Goal: Entertainment & Leisure: Consume media (video, audio)

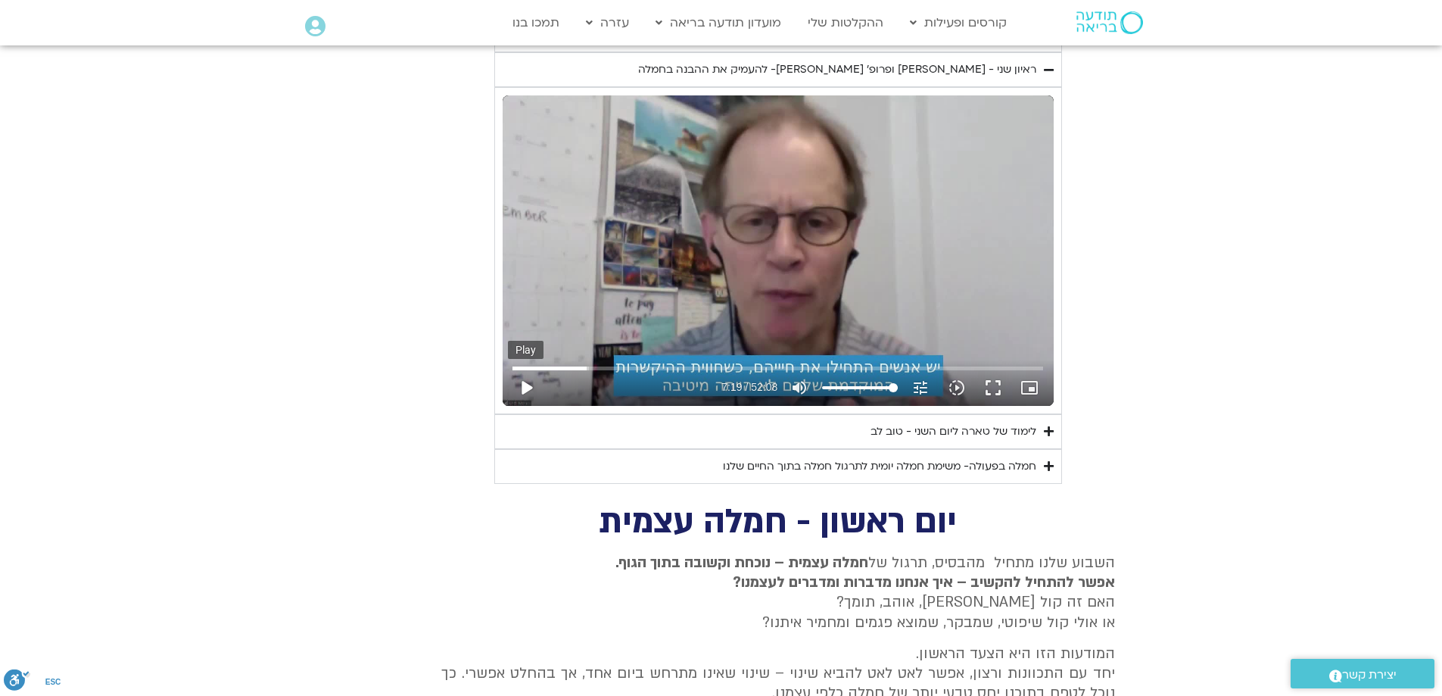
type input "1071.88"
click at [520, 388] on button "play_arrow" at bounding box center [526, 387] width 36 height 36
type input "439.371193"
type input "1071.88"
type input "439.377875"
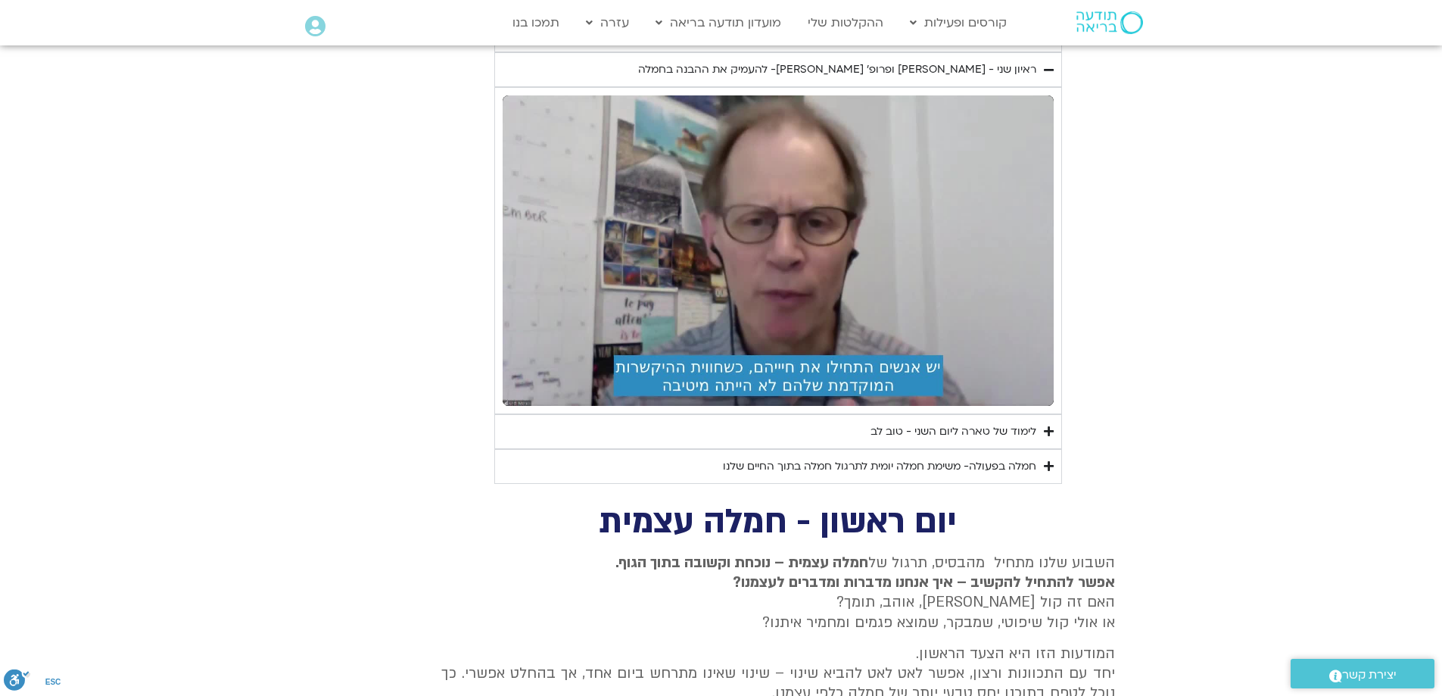
type input "1071.88"
type input "441.549431"
type input "1071.88"
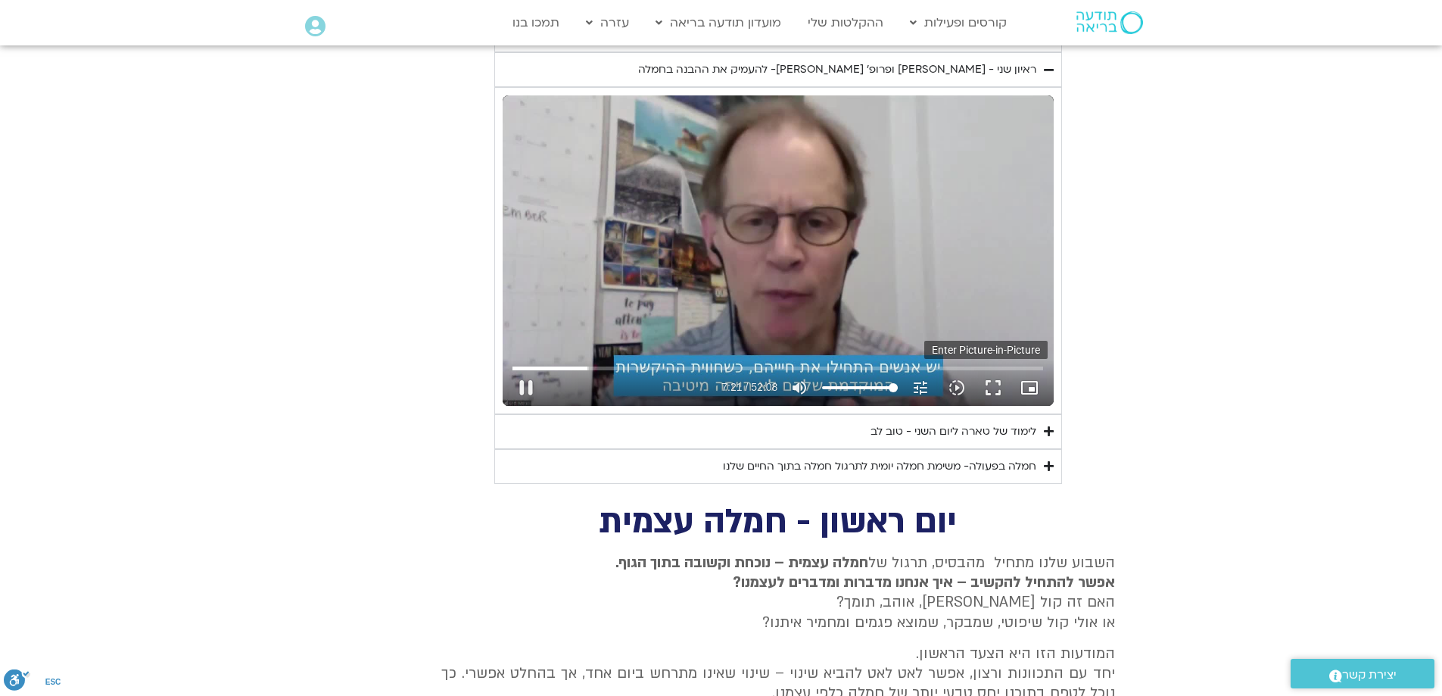
type input "441.747364"
type input "1071.88"
type input "441.948352"
type input "1071.88"
type input "442.045457"
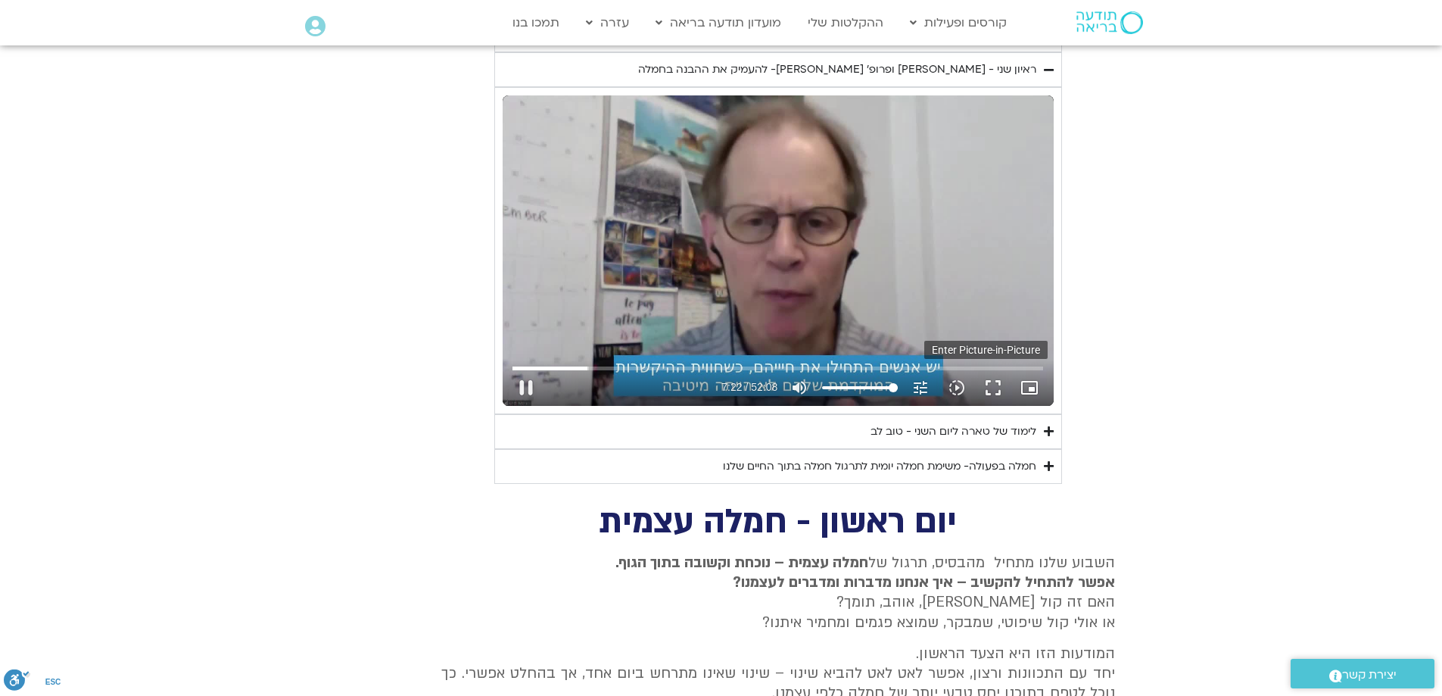
type input "1071.88"
type input "442.181497"
type input "1071.88"
type input "442.529714"
type input "1071.88"
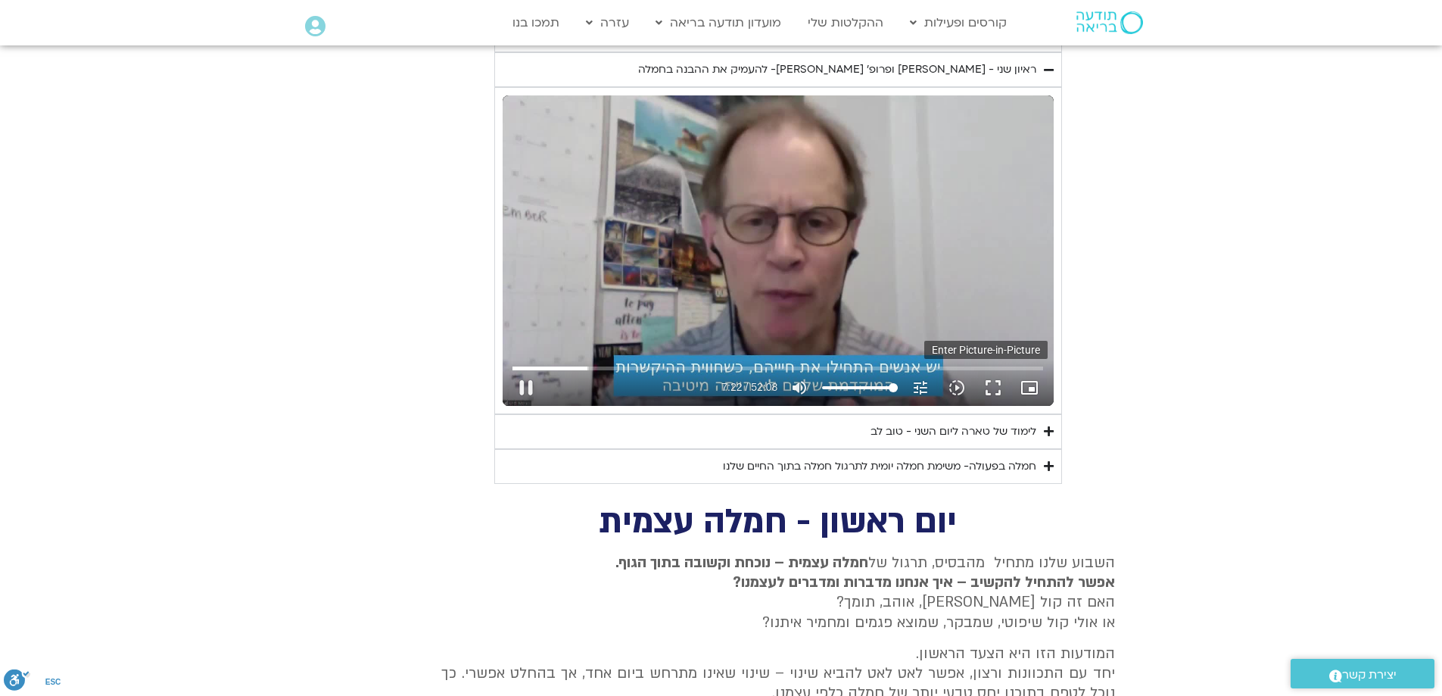
type input "442.647613"
type input "1071.88"
type input "442.906696"
type input "1071.88"
type input "443.104534"
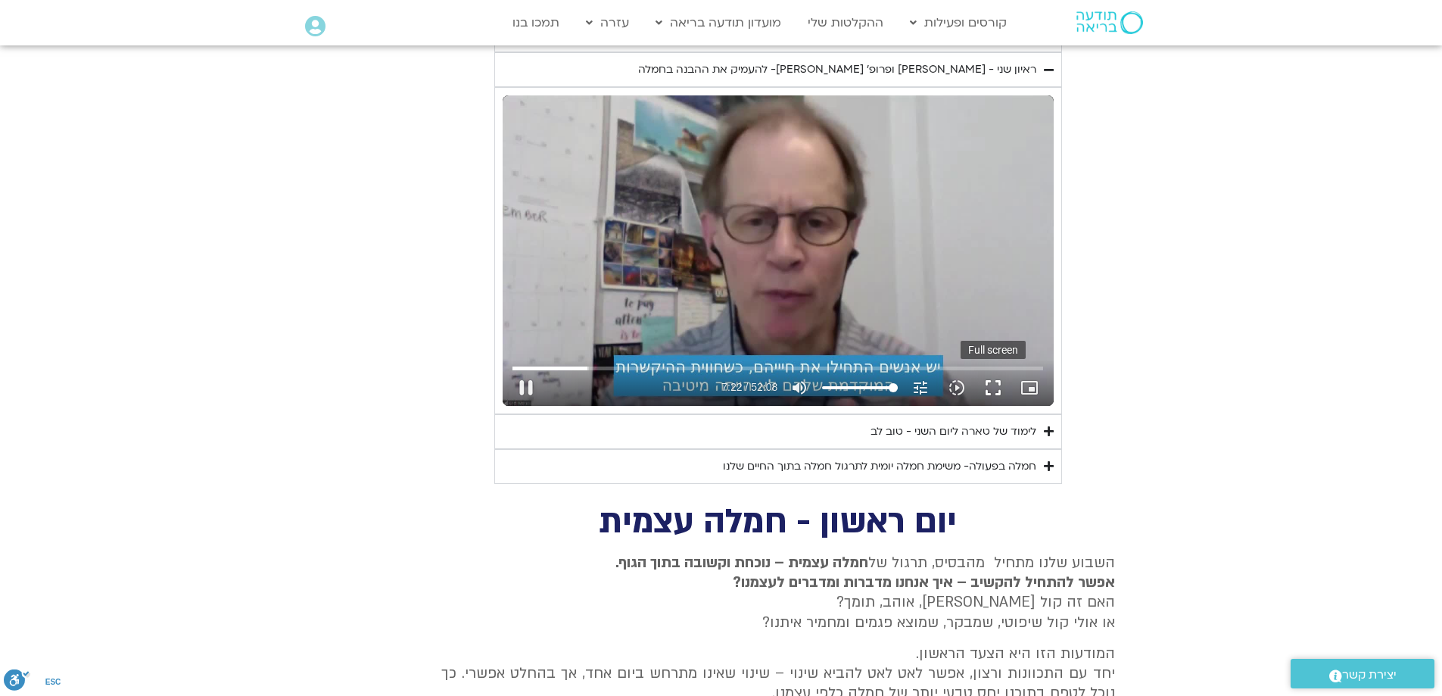
type input "1071.88"
type input "443.303168"
type input "1071.88"
type input "443.523148"
type input "1071.88"
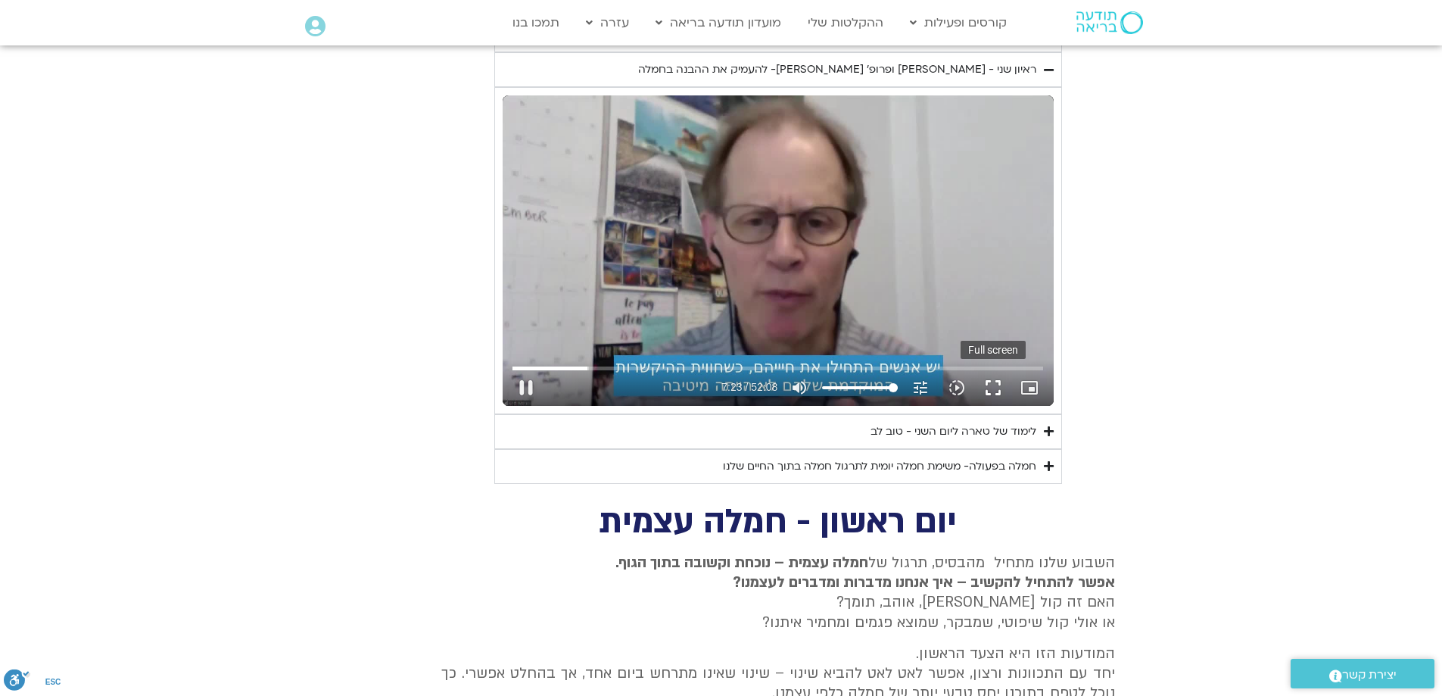
type input "443.707588"
type input "1071.88"
type input "443.76041"
type input "1071.88"
type input "443.951798"
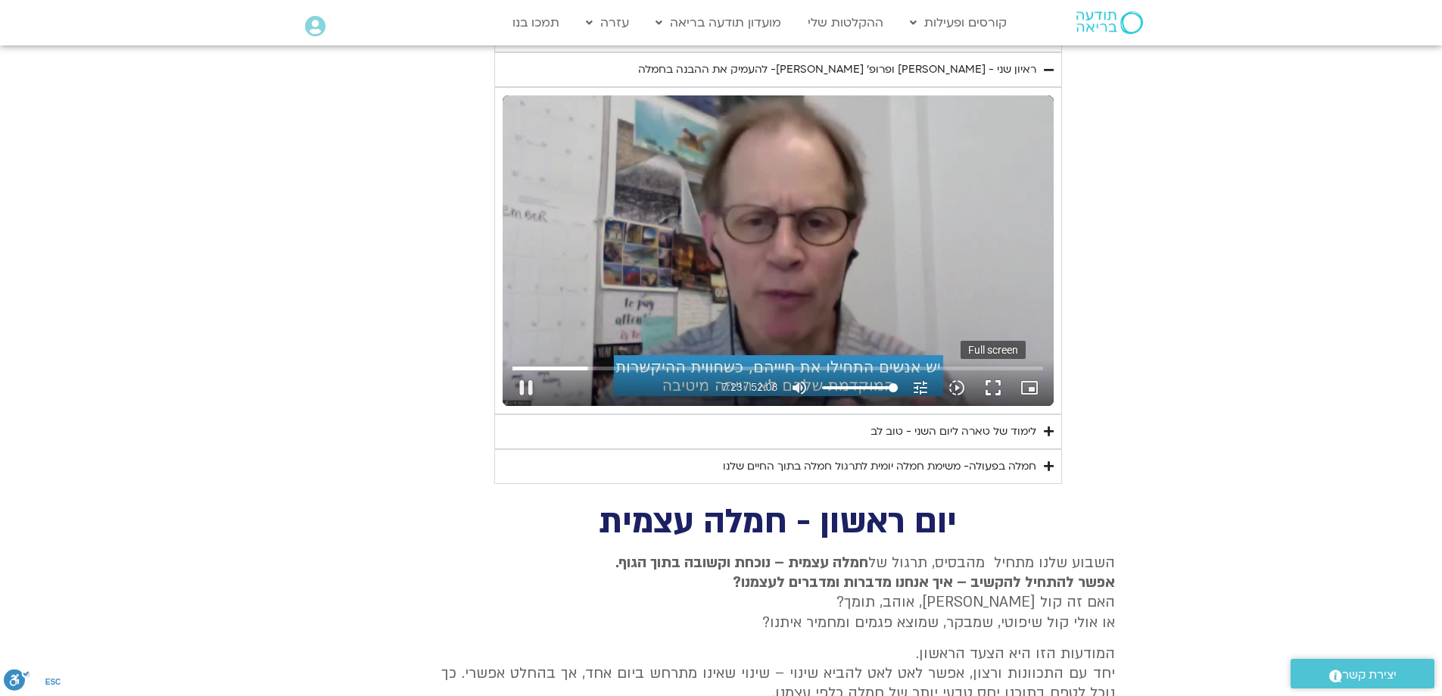
type input "1071.88"
type input "444.144757"
type input "1071.88"
type input "444.343125"
type input "1071.88"
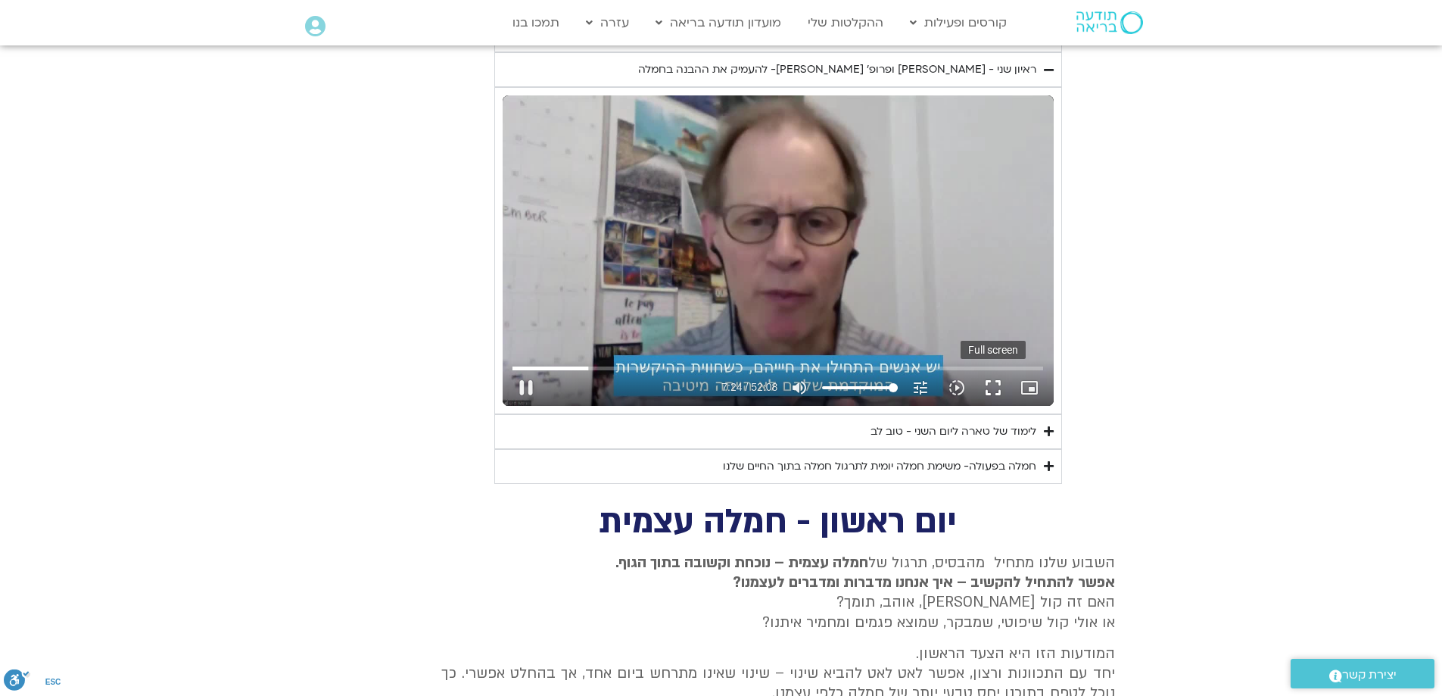
type input "444.541759"
type input "1071.88"
type input "444.88271"
type input "1071.88"
drag, startPoint x: 994, startPoint y: 387, endPoint x: 997, endPoint y: 481, distance: 93.9
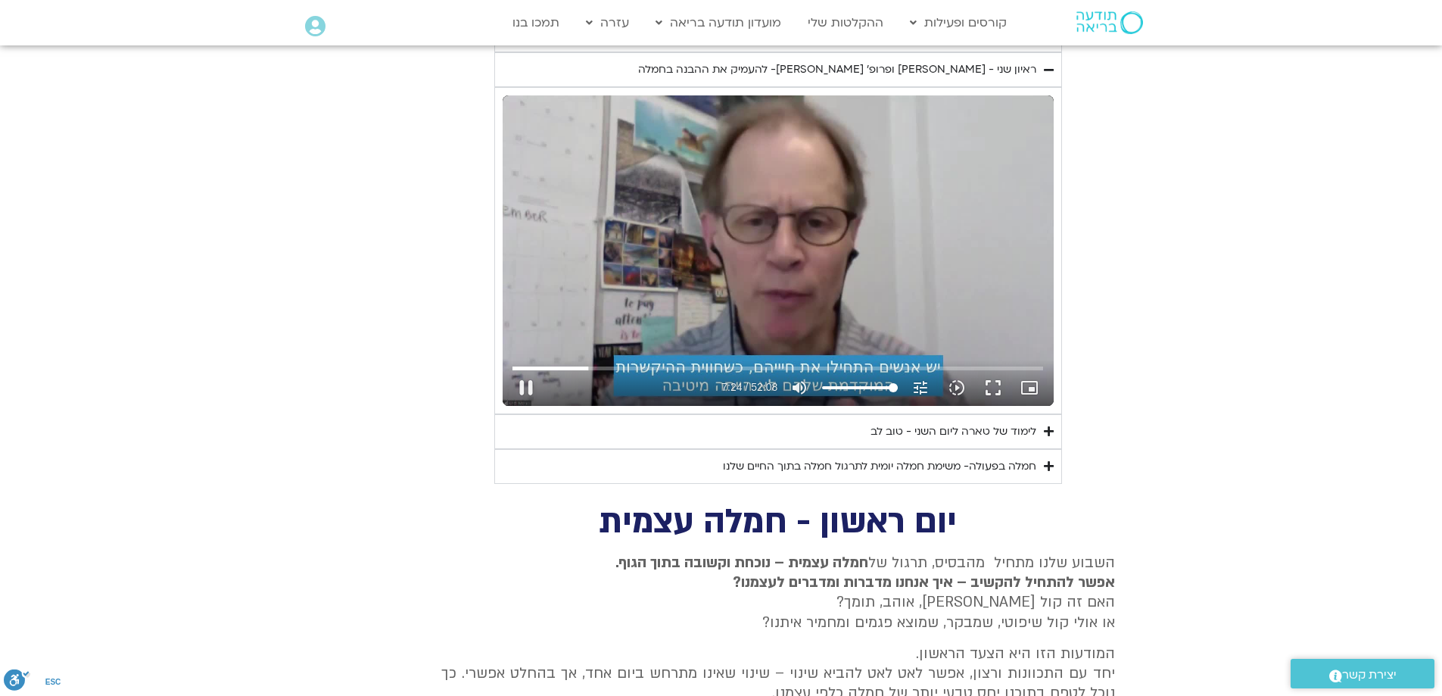
click at [994, 386] on button "fullscreen" at bounding box center [993, 387] width 36 height 36
type input "445.251336"
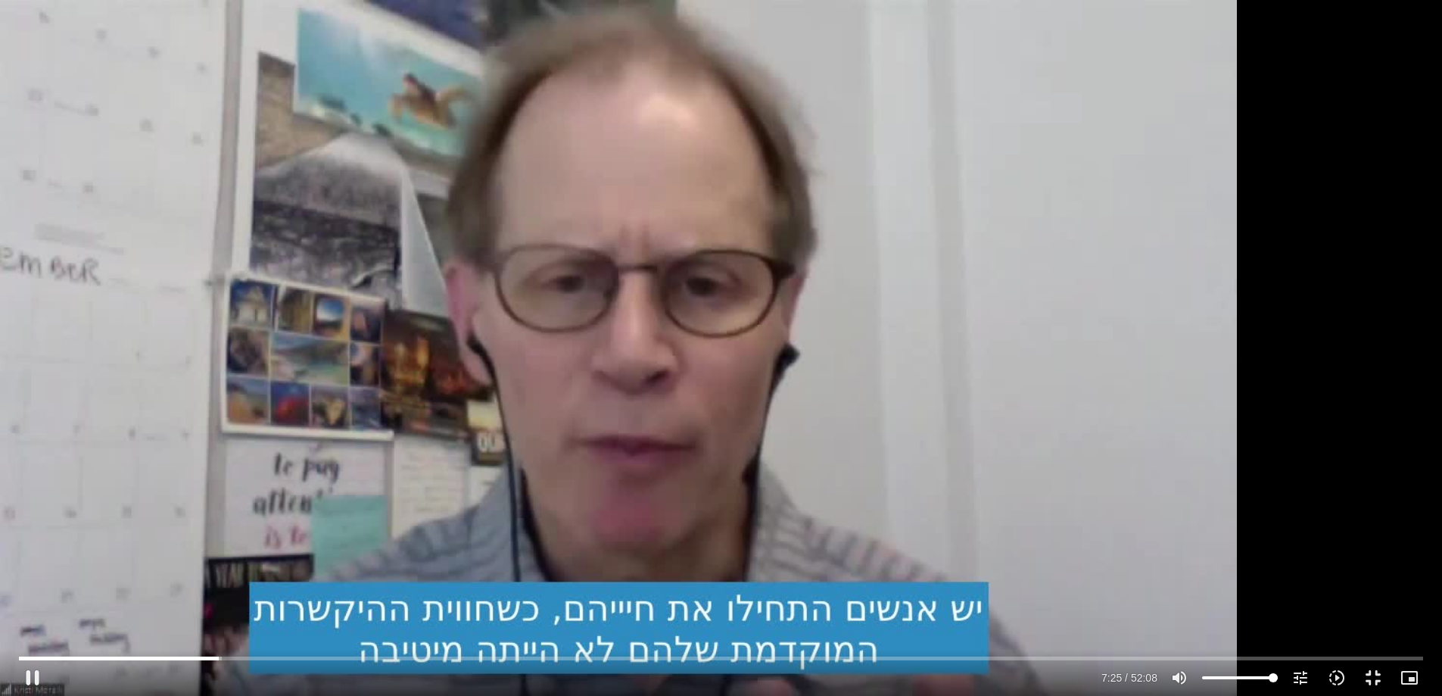
type input "1071.88"
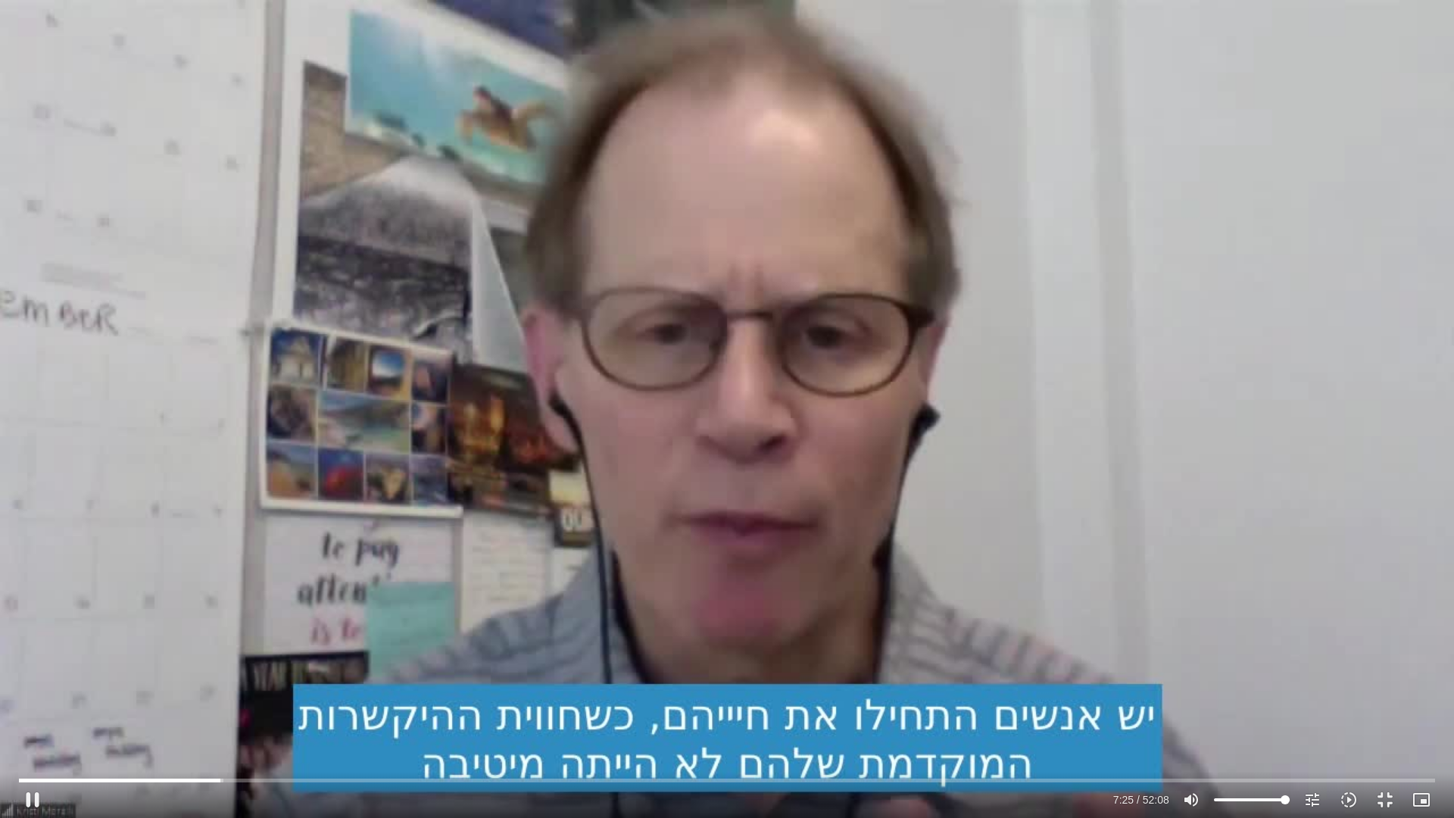
type input "445.879181"
type input "1071.88"
type input "446.21921"
type input "1071.88"
type input "446.385446"
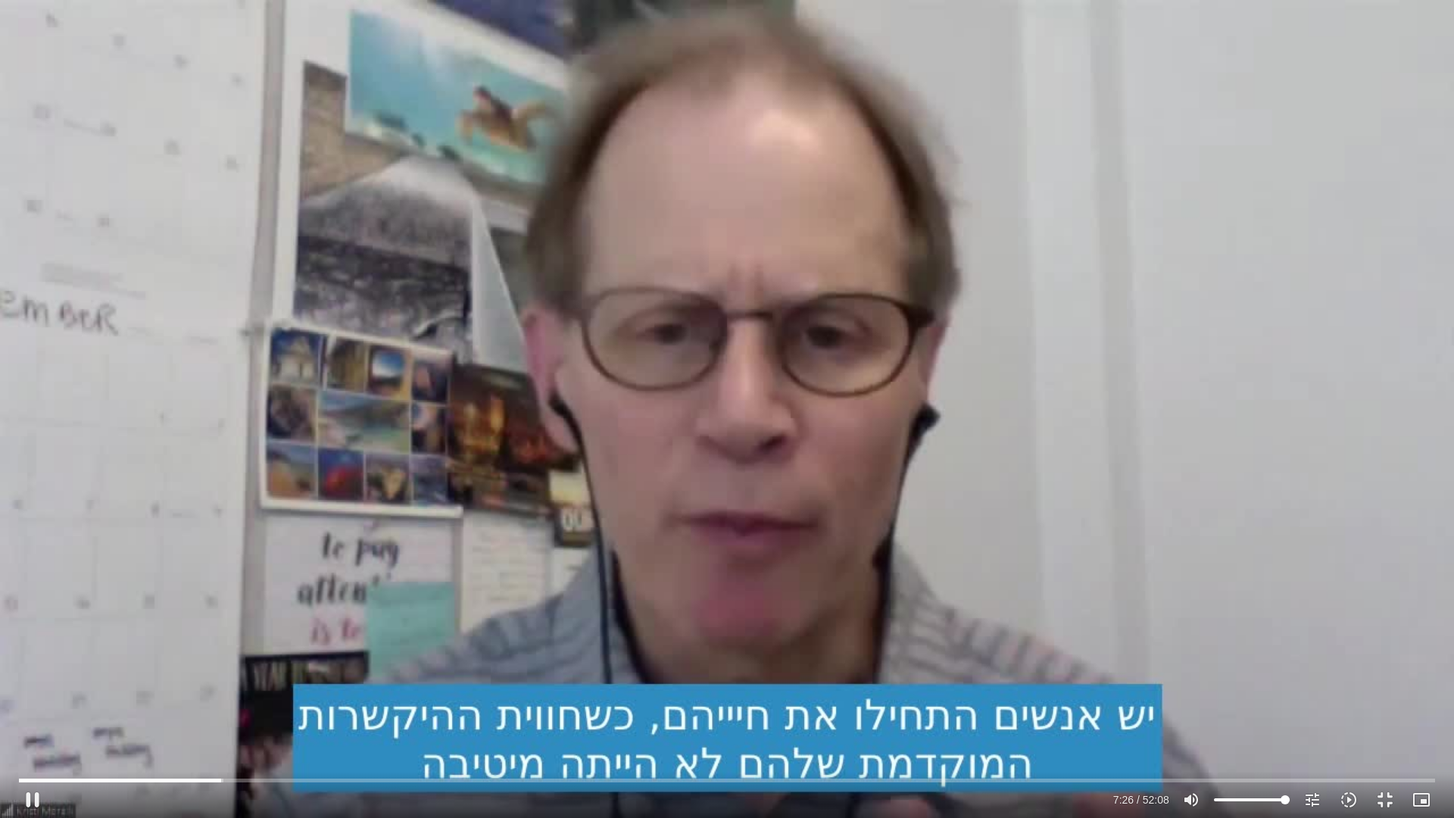
type input "1071.88"
type input "446.700701"
type input "1071.88"
type input "446.845162"
type input "1071.88"
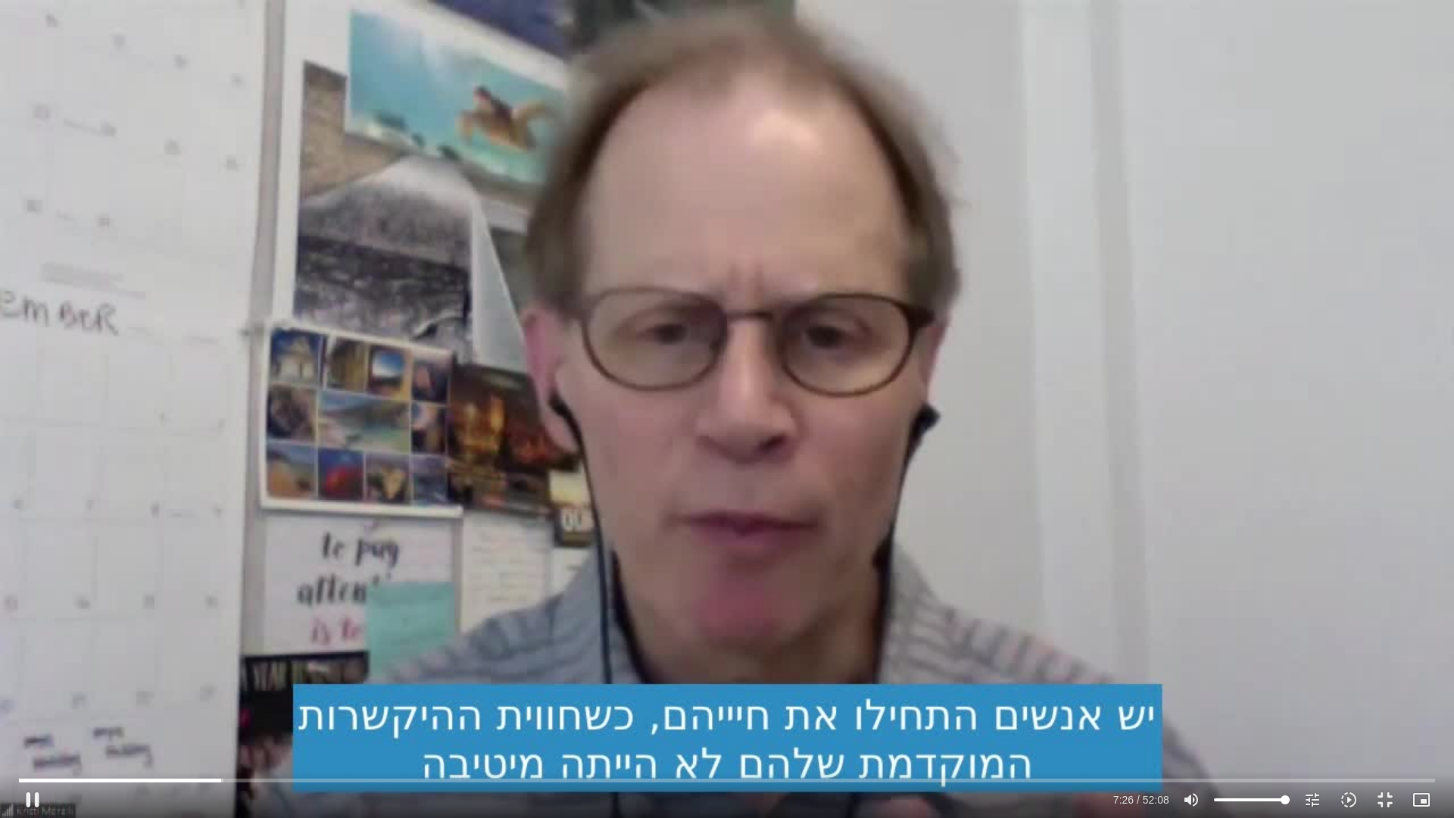
type input "447.166271"
type input "1071.88"
type input "447.398479"
type input "1071.88"
type input "447.67638"
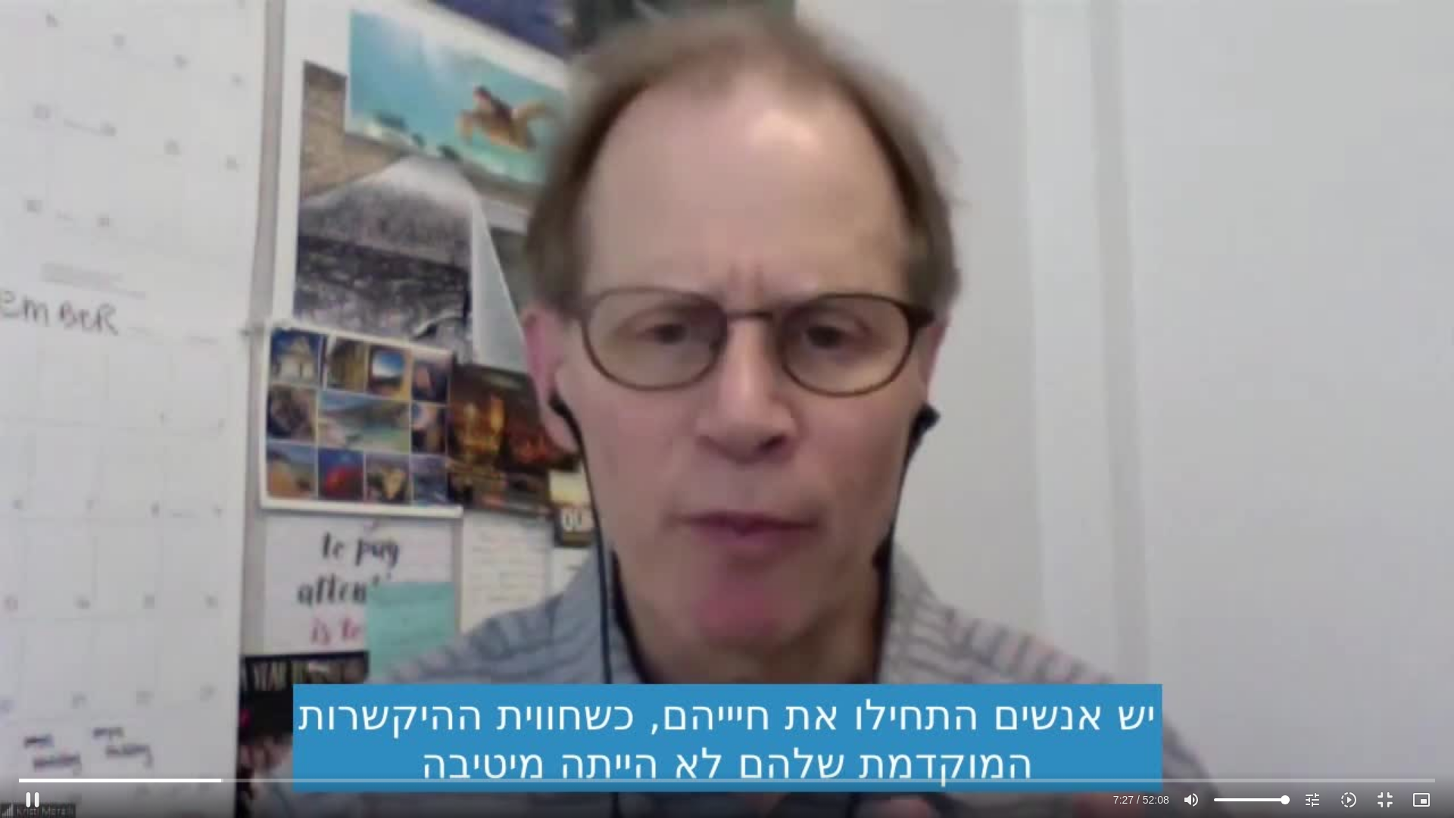
type input "1071.88"
type input "447.893275"
type input "1071.88"
type input "448.132316"
type input "1071.88"
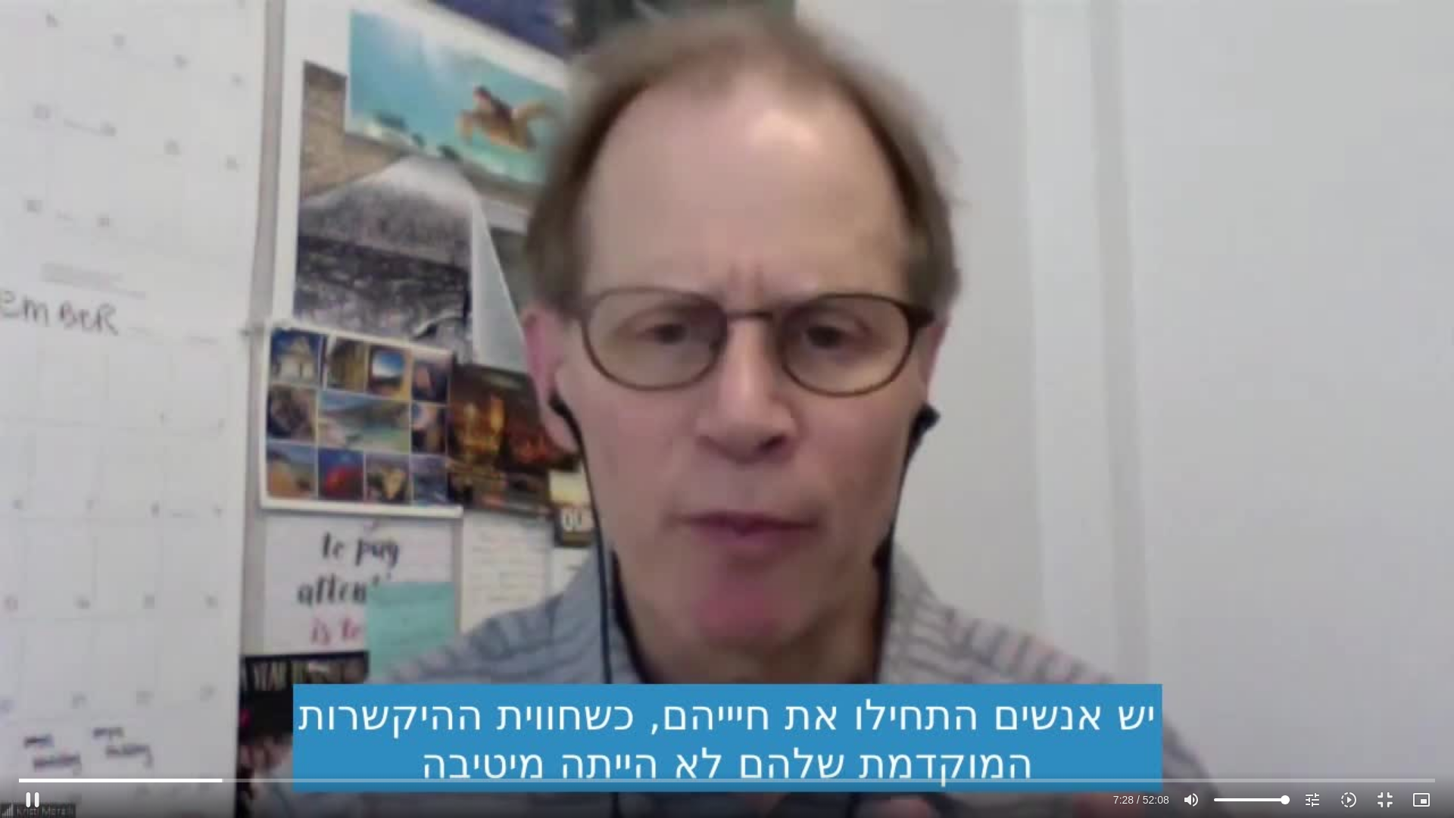
type input "448.367369"
type input "1071.88"
type input "448.6011"
type input "1071.88"
type input "448.828149"
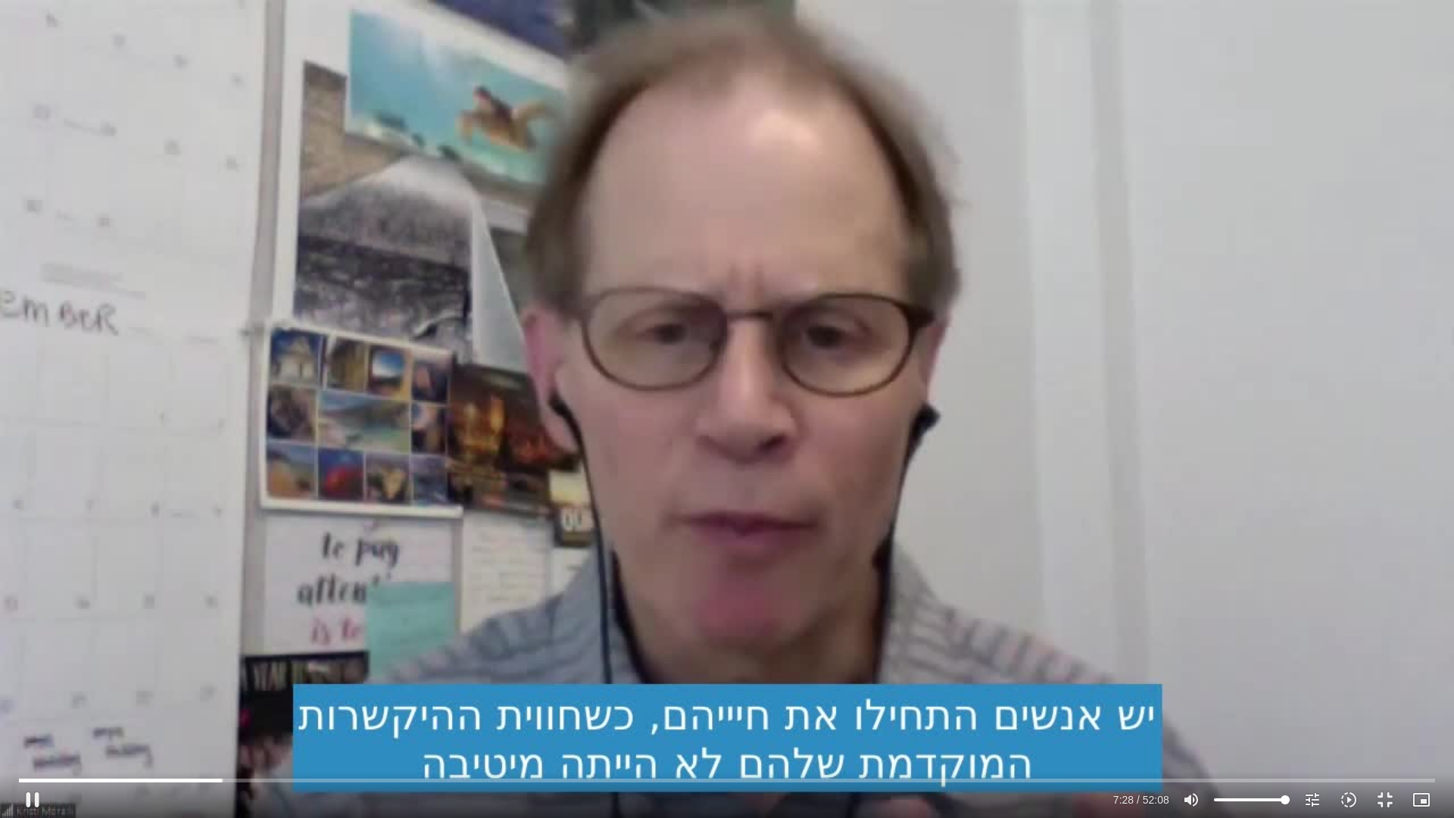
type input "1071.88"
type input "449.021887"
type input "1071.88"
type input "449.053957"
type input "1071.88"
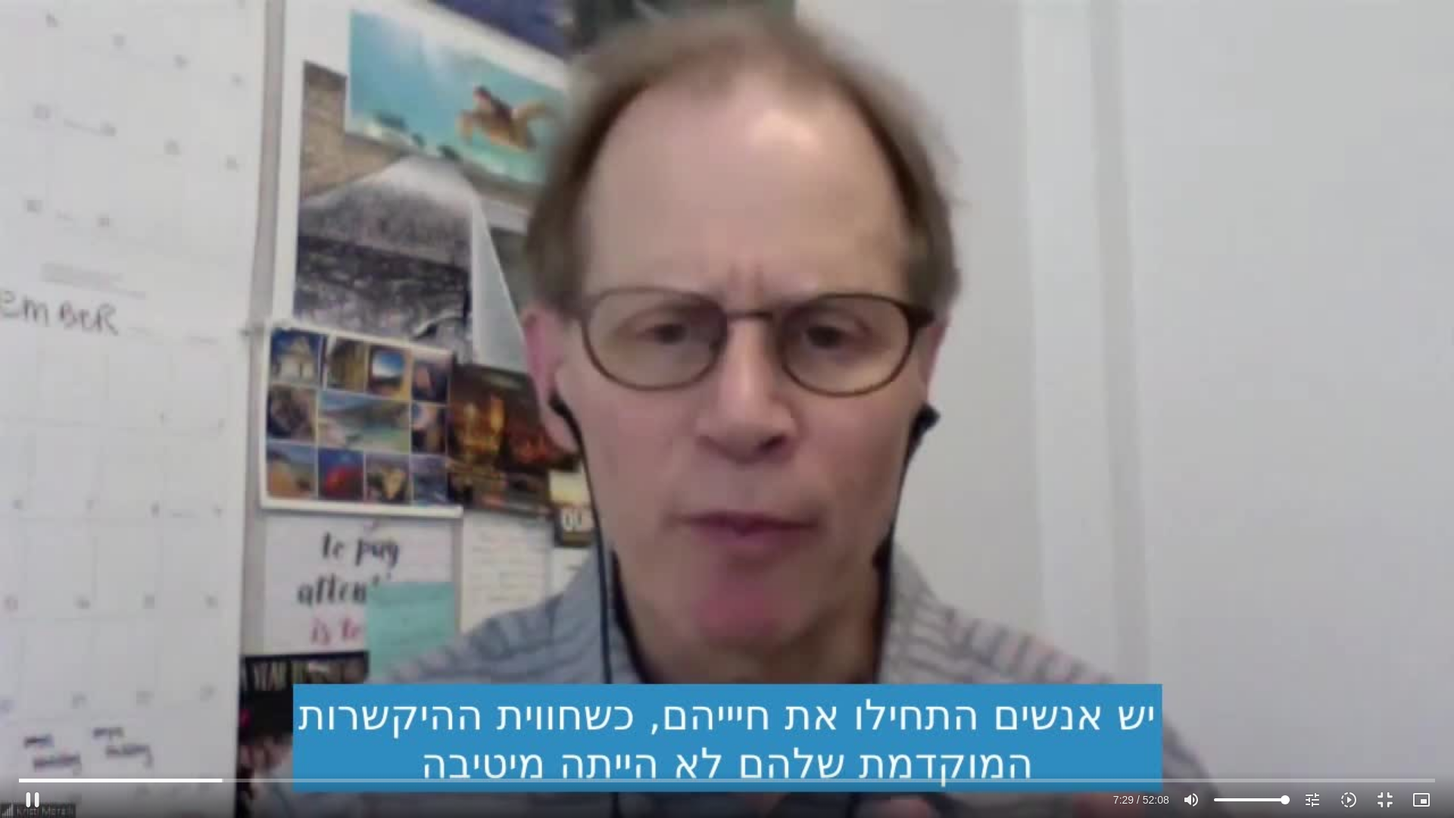
type input "449.416437"
type input "1071.88"
type input "449.647635"
type input "1071.88"
type input "449.853409"
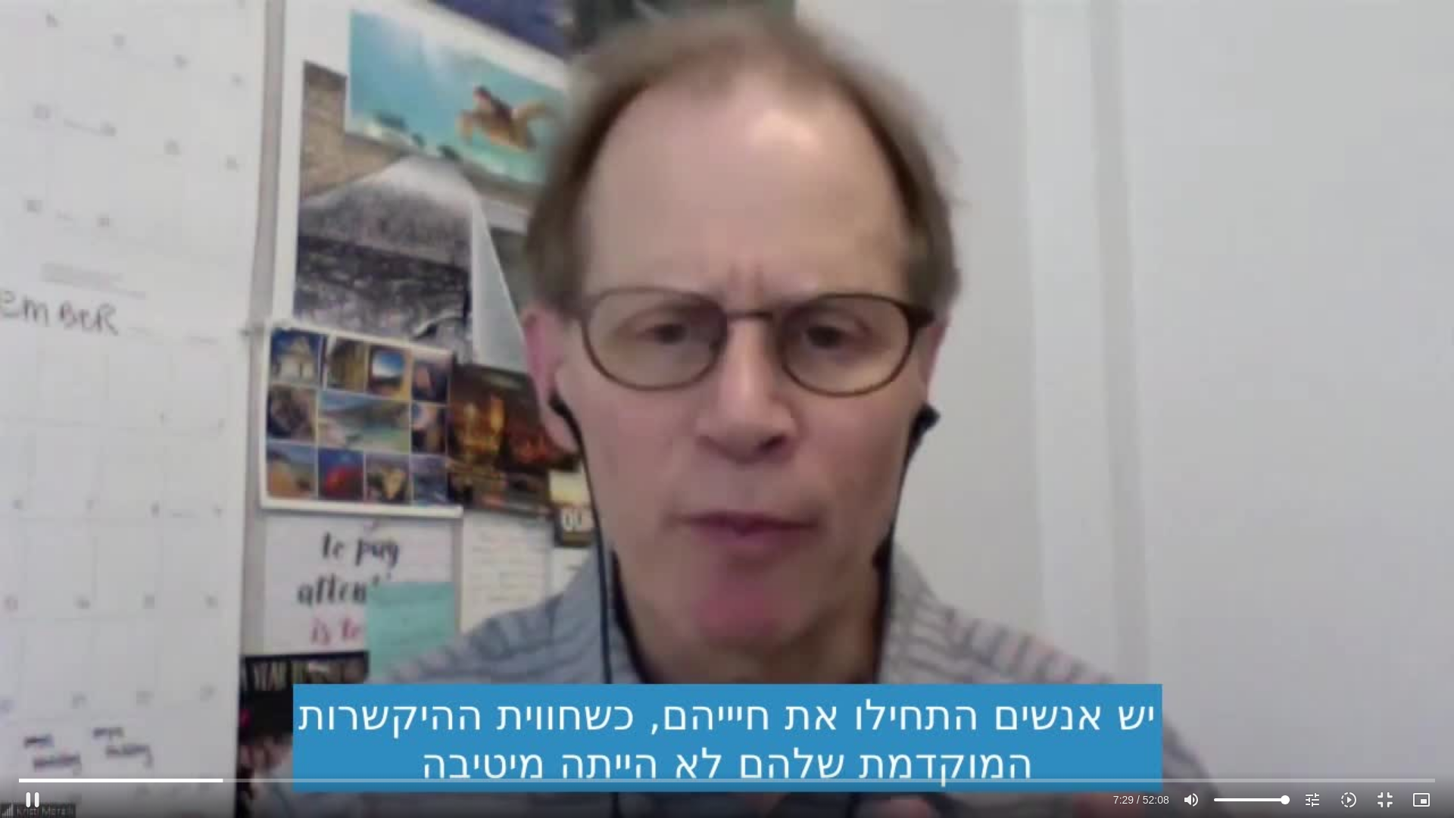
type input "1071.88"
type input "450.080317"
type input "1071.88"
type input "450.271798"
type input "1071.88"
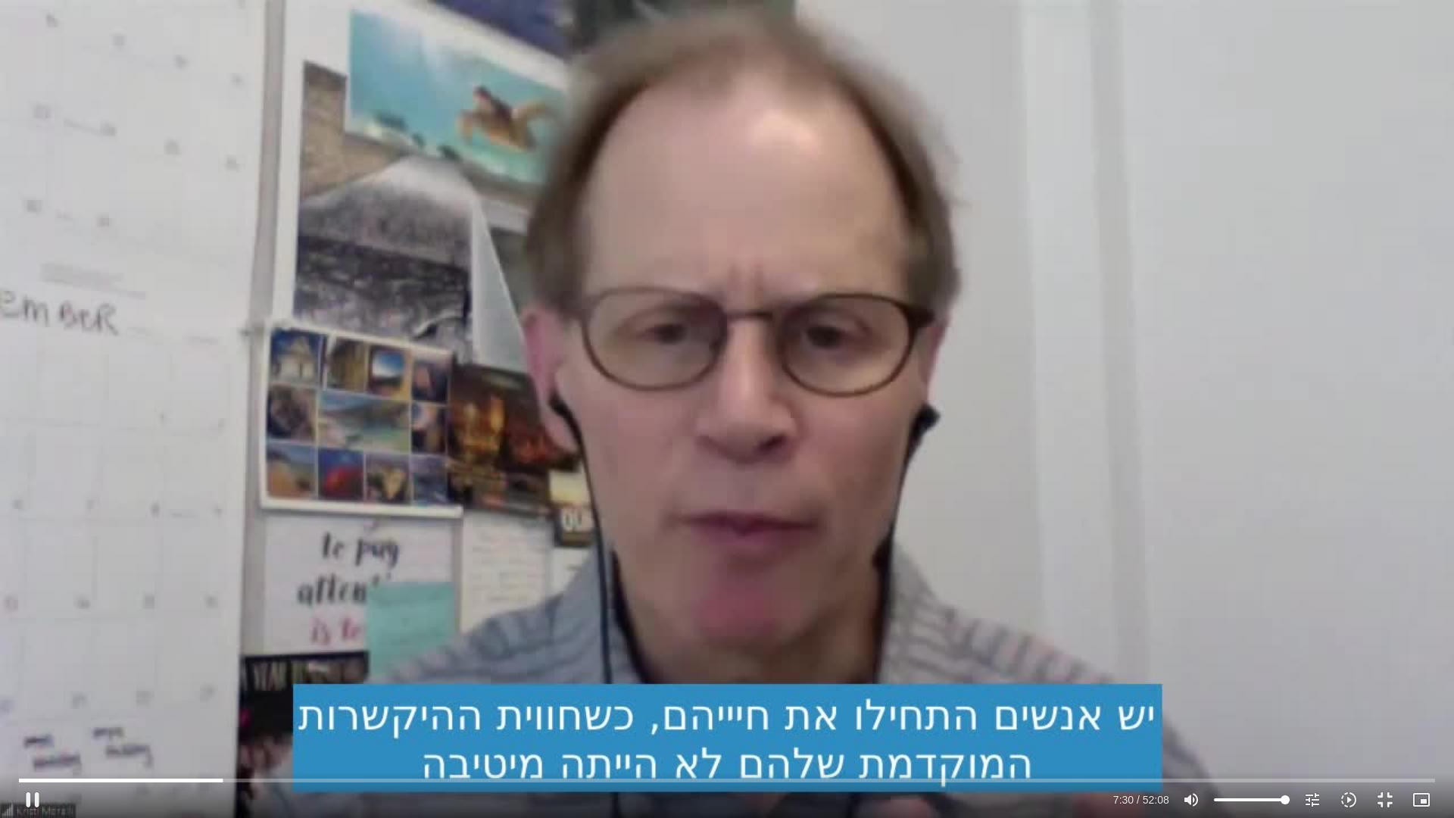
type input "450.530422"
type input "1071.88"
type input "450.796908"
type input "1071.88"
type input "451.027456"
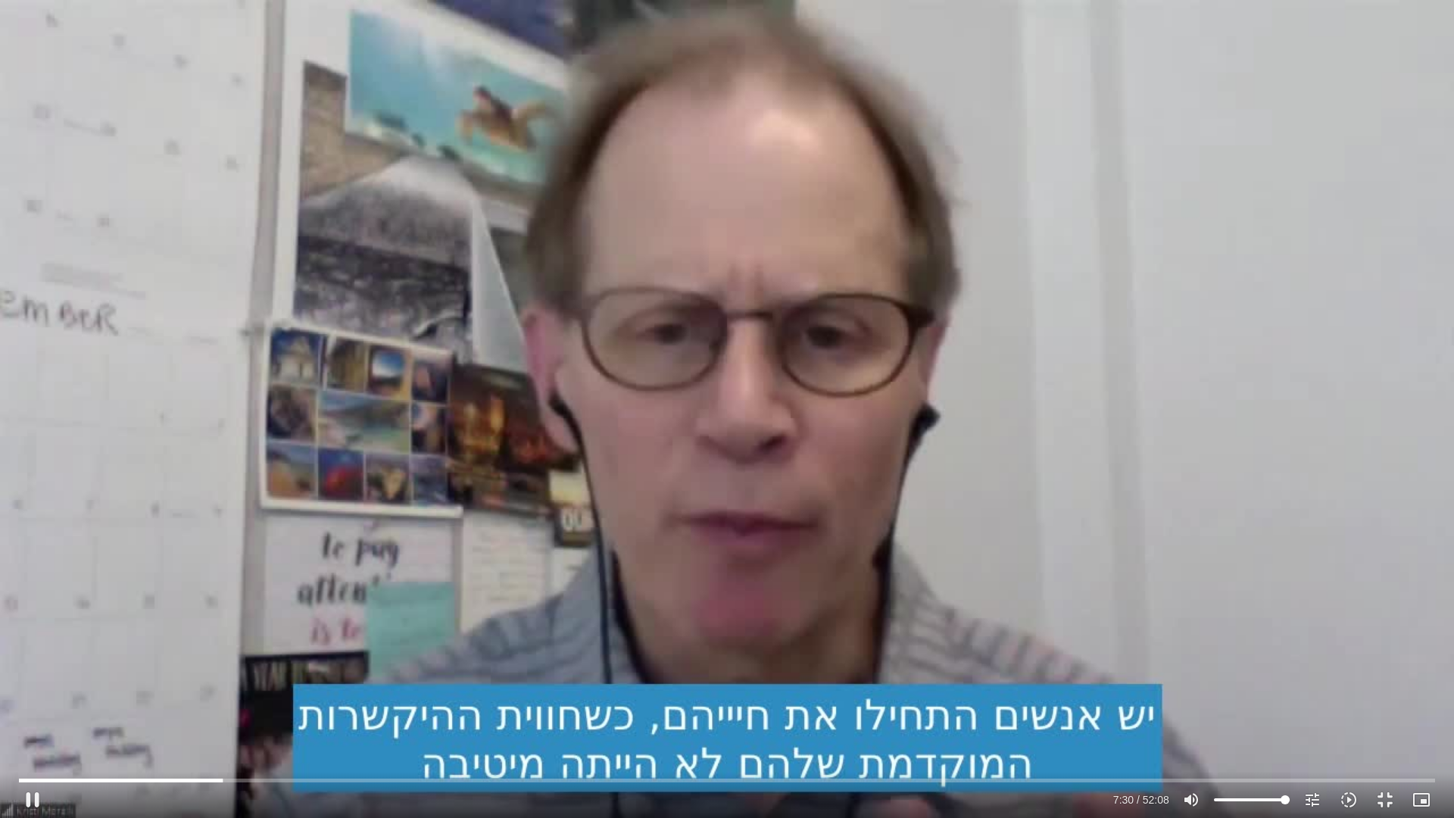
type input "1071.88"
type input "451.1247"
type input "1071.88"
type input "451.410719"
type input "1071.88"
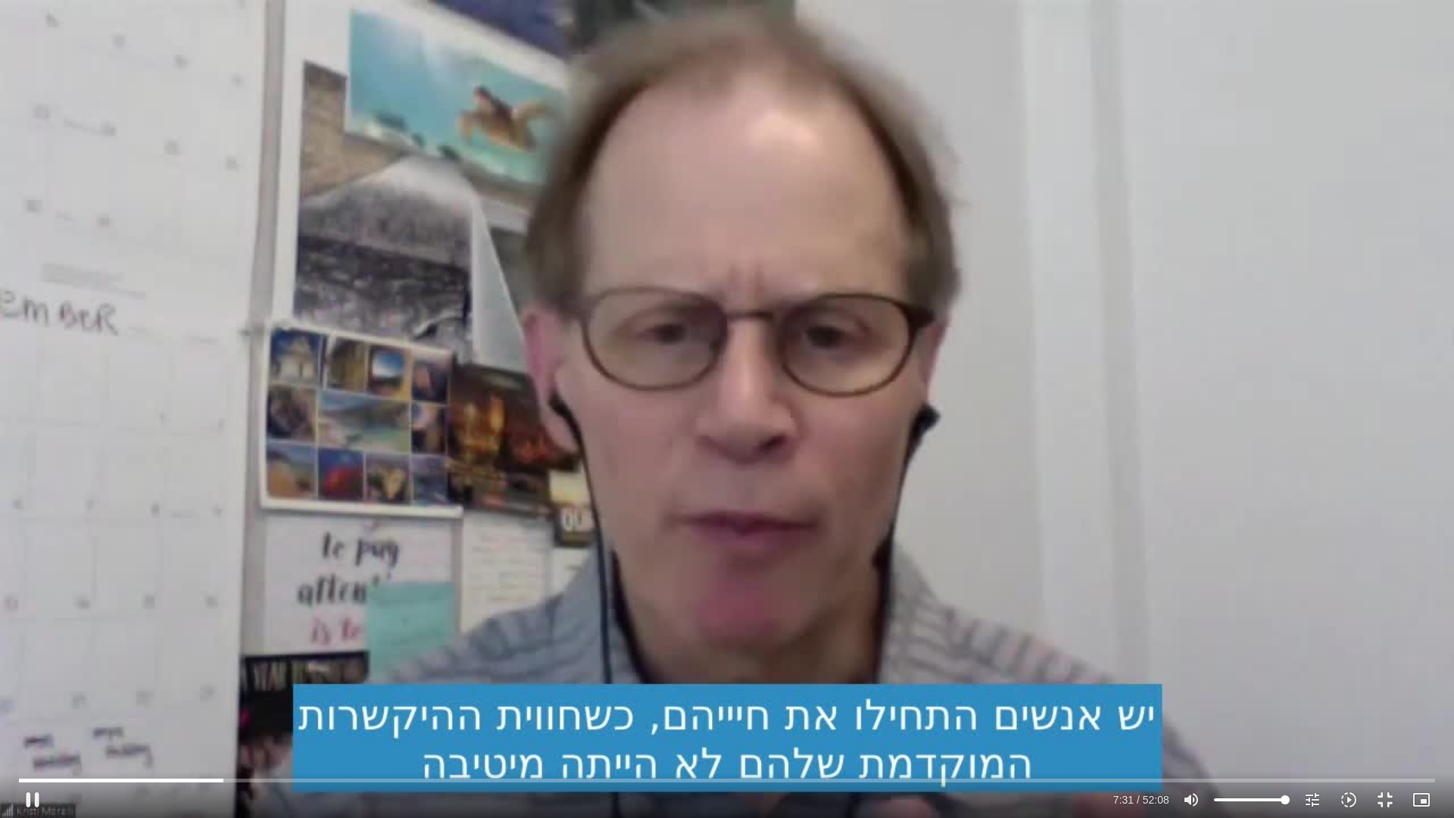
type input "451.571398"
type input "1071.88"
type input "451.849589"
type input "1071.88"
type input "452"
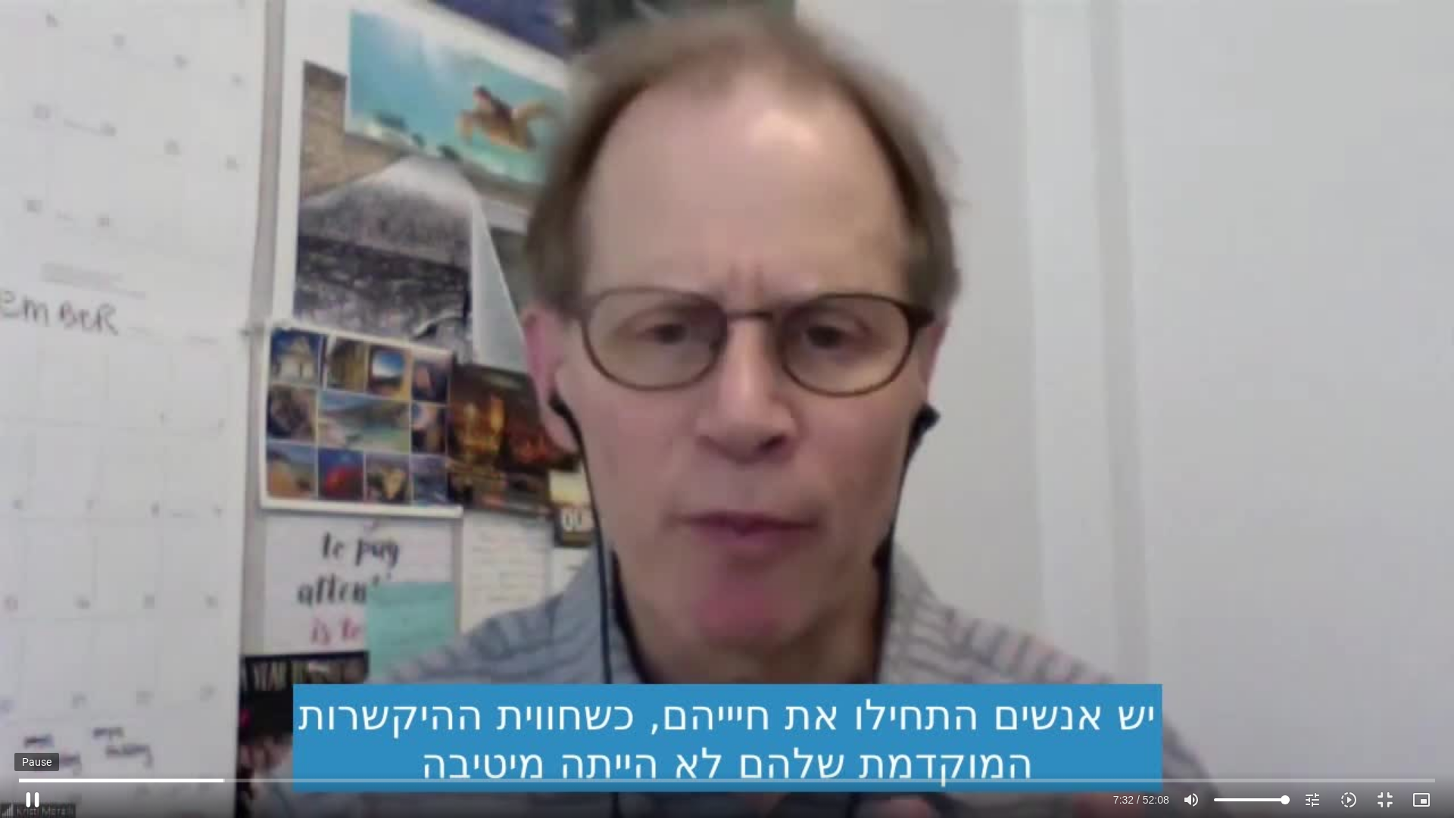
type input "1071.88"
type input "452.119957"
type input "1071.88"
type input "452.201706"
type input "1071.88"
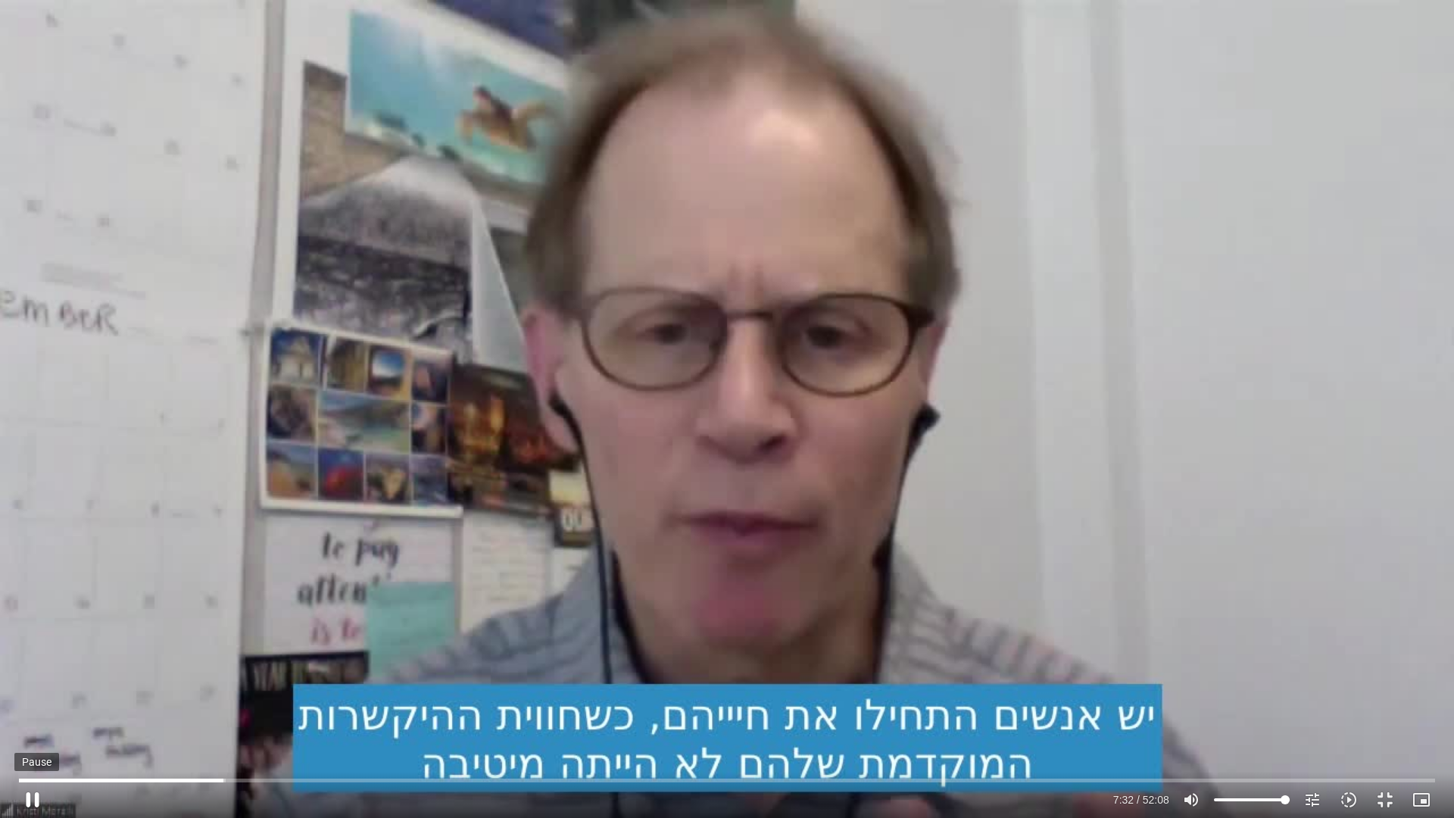
type input "452.388722"
type input "1071.88"
type input "452.597865"
type input "1071.88"
type input "452.955927"
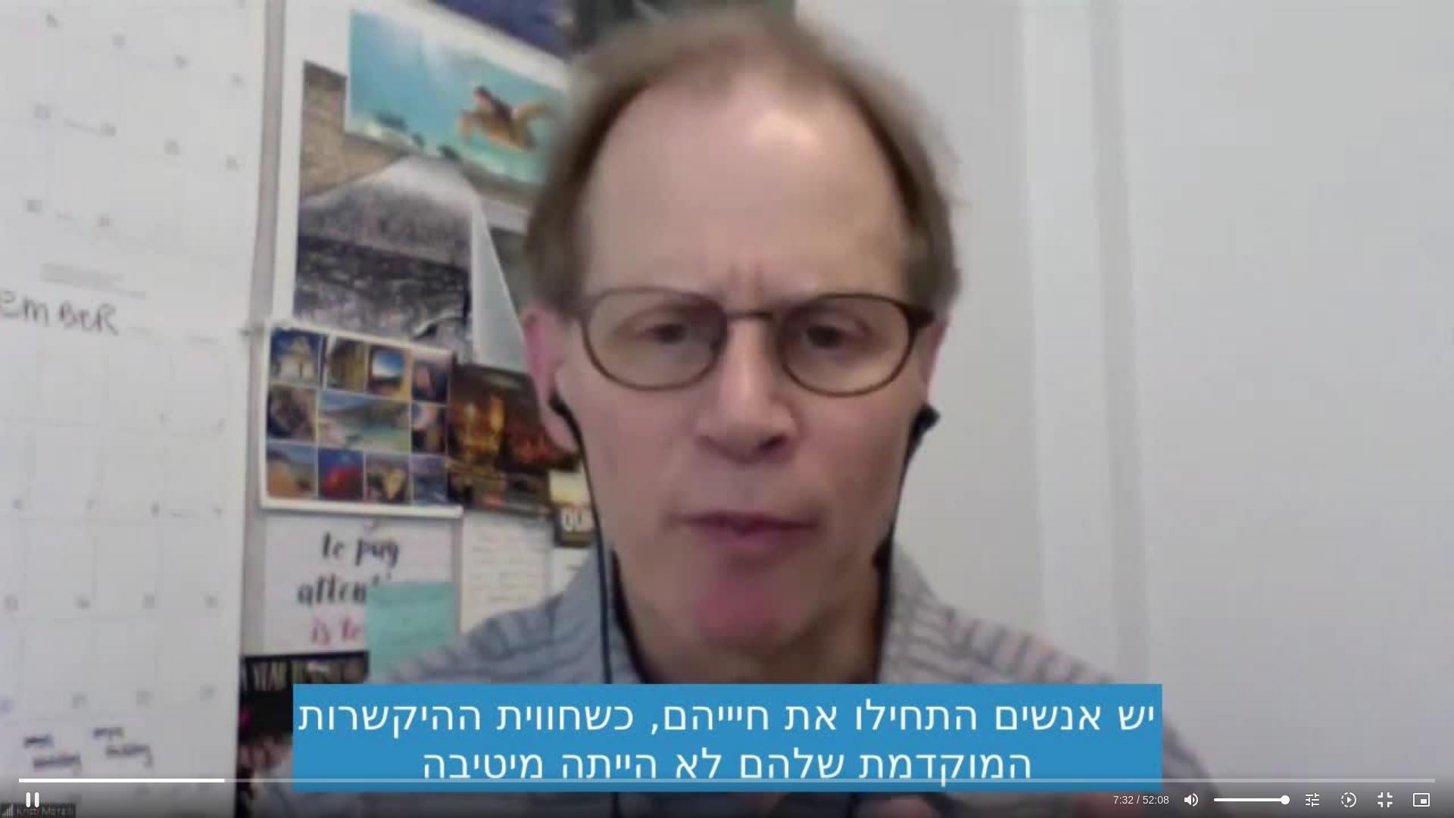
type input "1071.88"
type input "453.177474"
type input "1071.88"
type input "453.438749"
type input "1071.88"
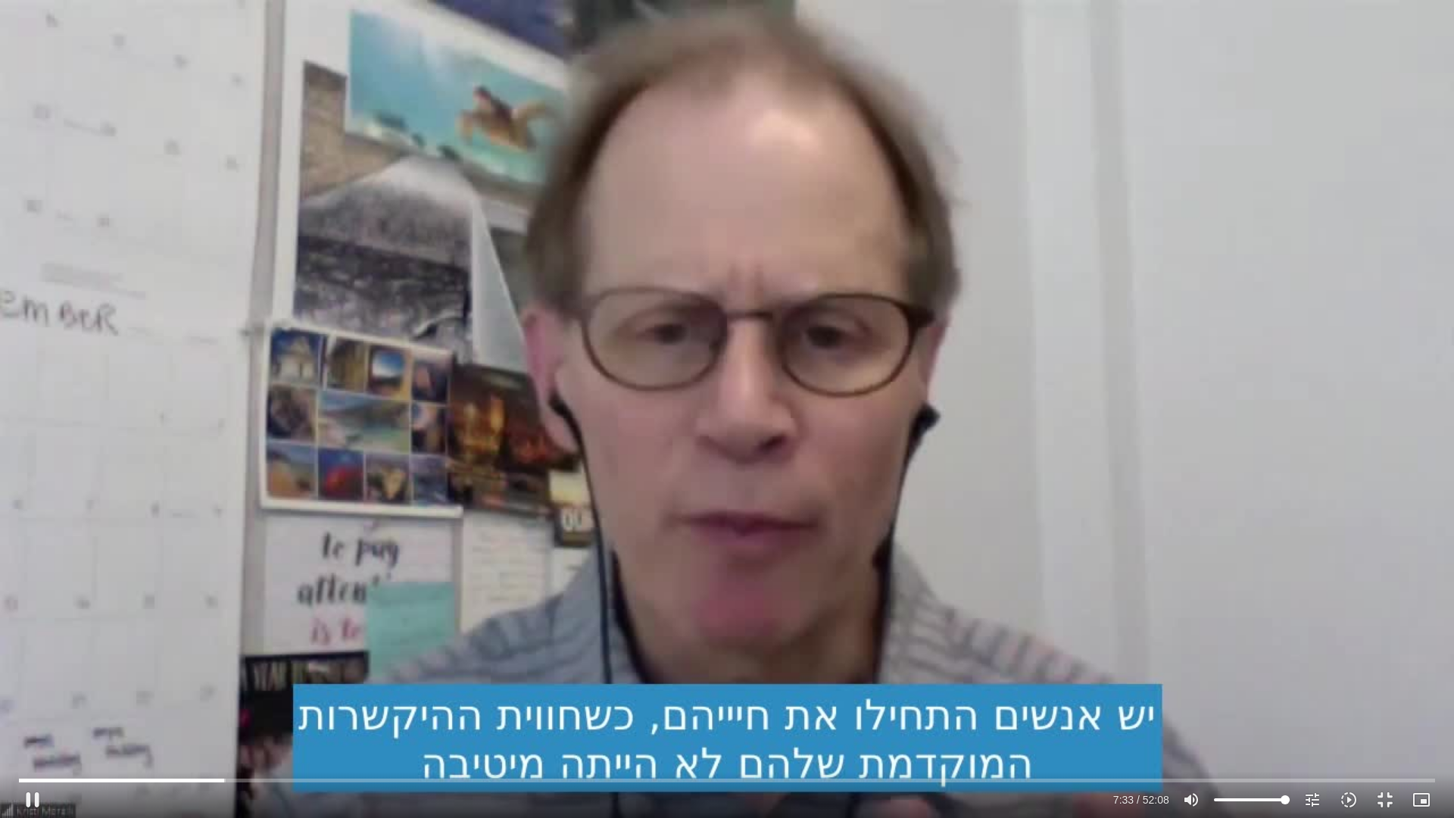
type input "453.56444"
type input "1071.88"
type input "453.678293"
type input "1071.88"
type input "453.874268"
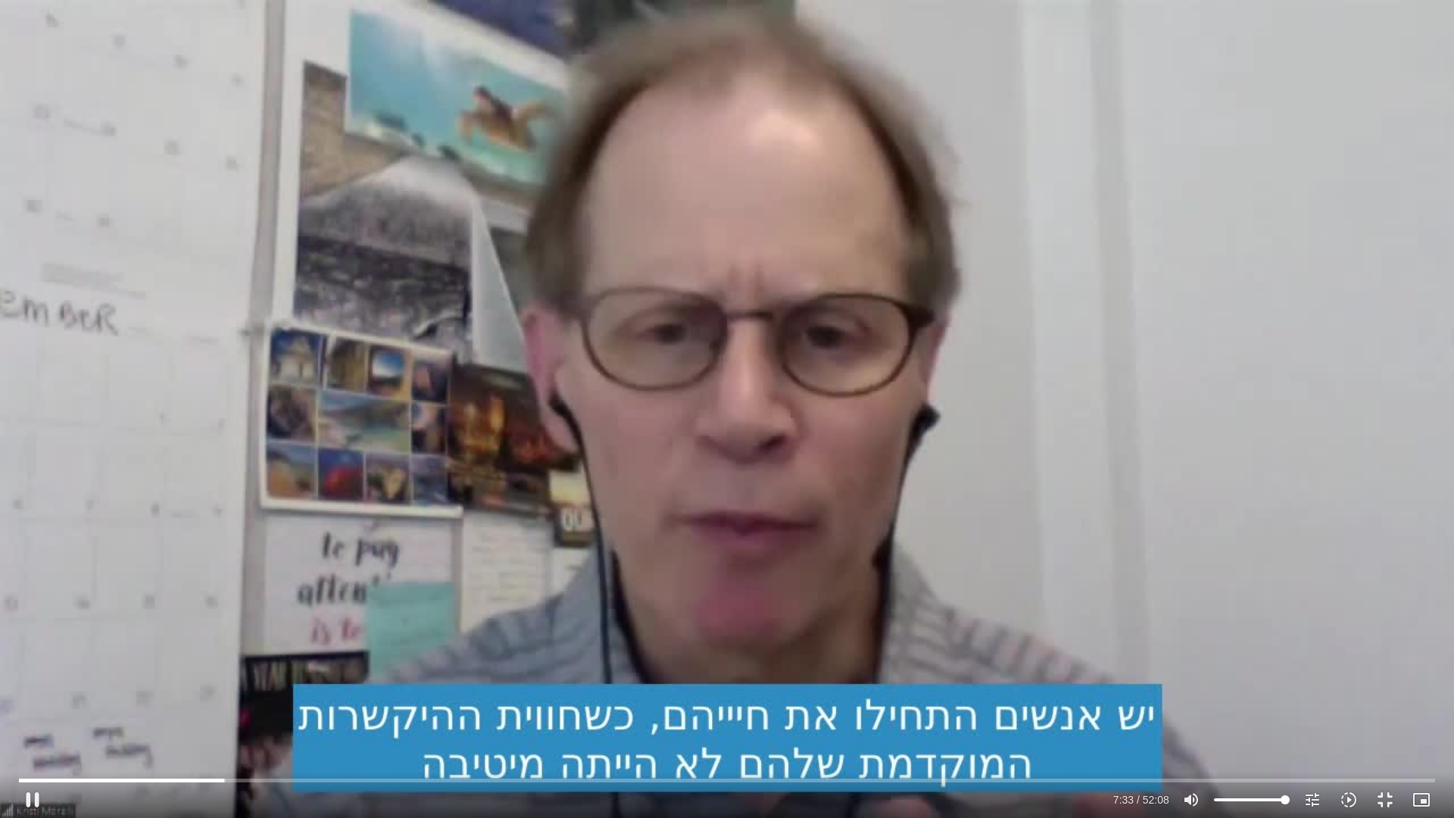
type input "1071.88"
type input "454.088898"
type input "1071.88"
type input "454.296463"
type input "1071.88"
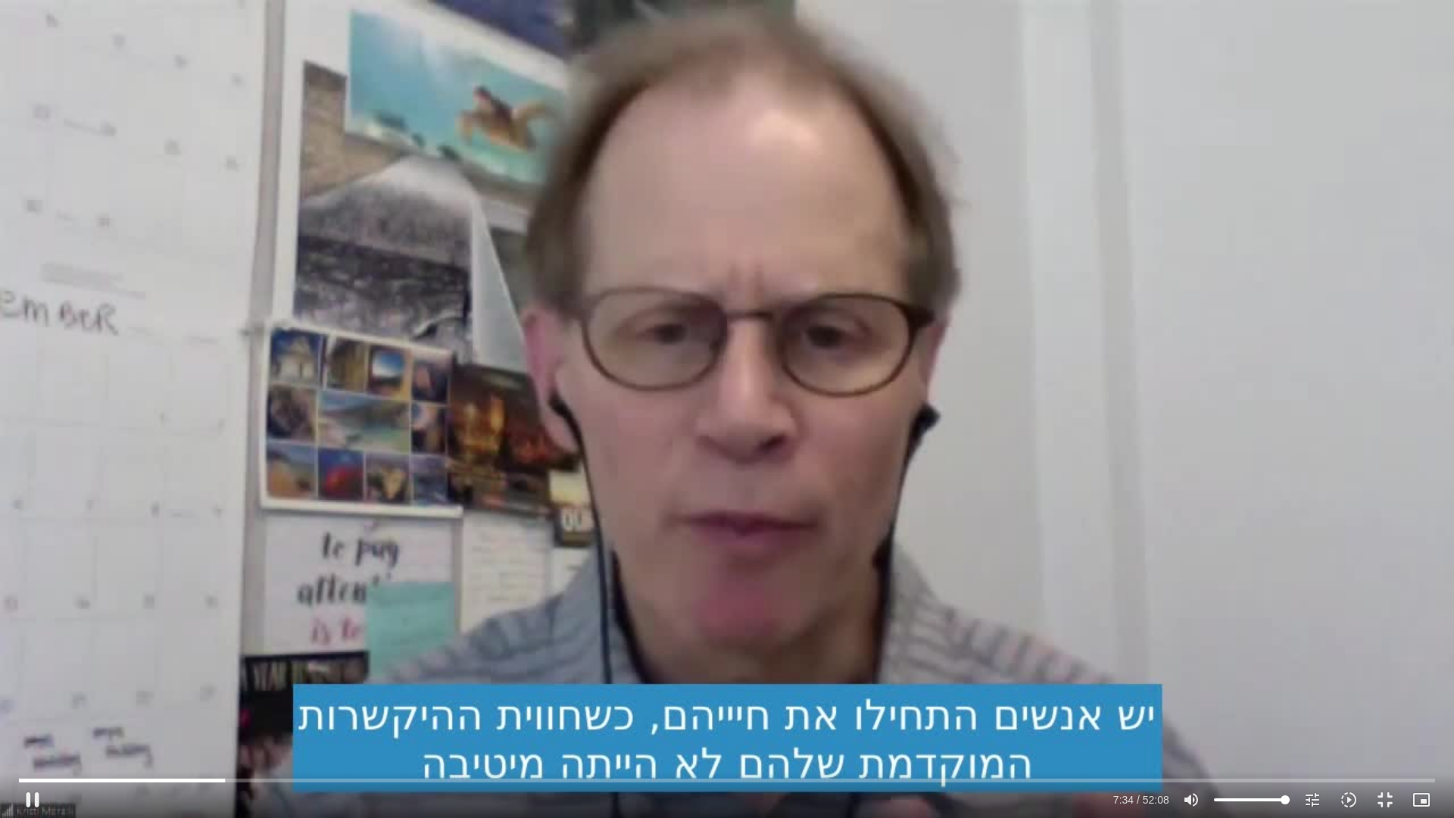
type input "454.494413"
type input "1071.88"
type input "454.684067"
type input "1071.88"
type input "454.884246"
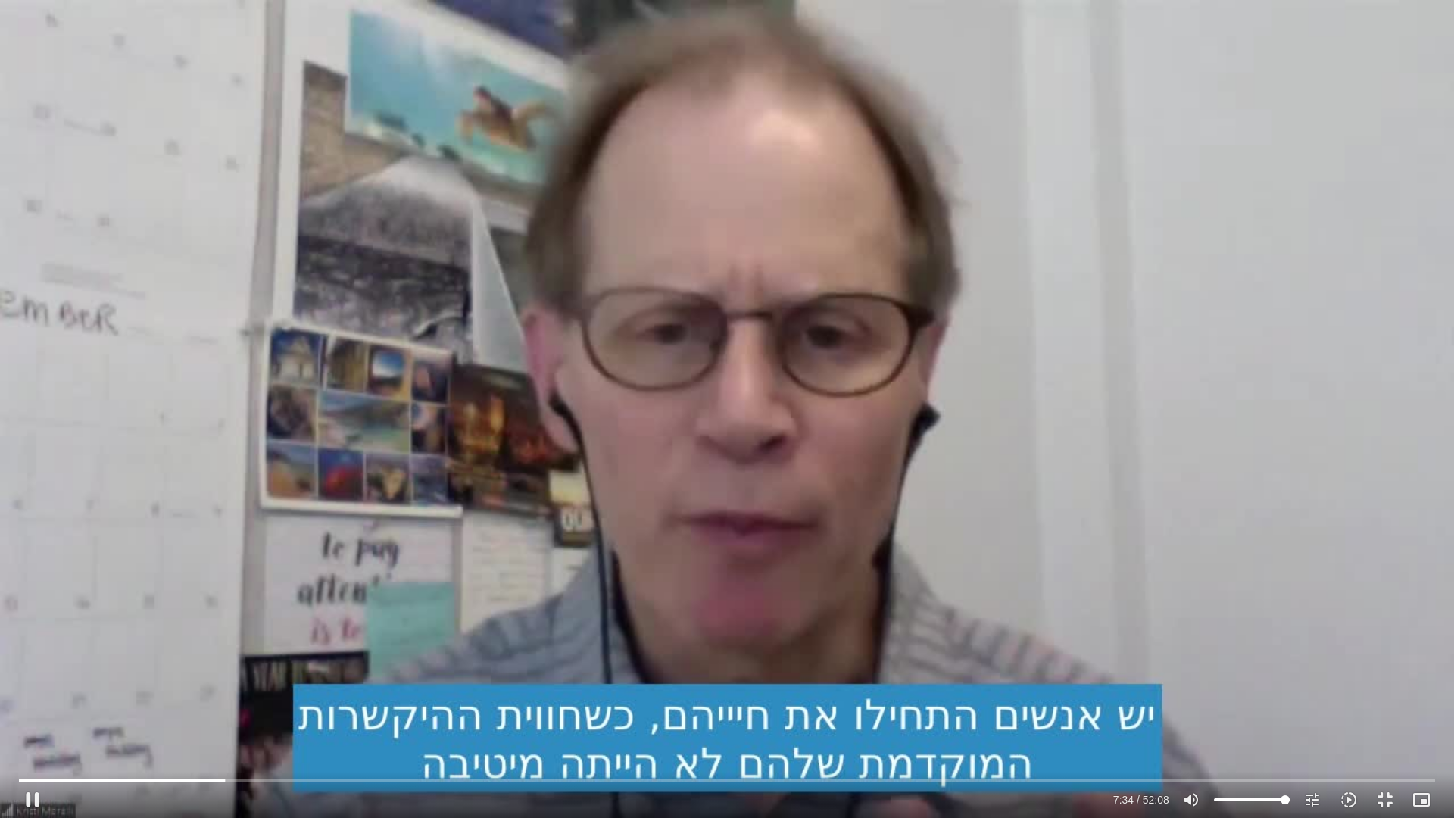
type input "1071.88"
type input "455.075896"
type input "1071.88"
type input "455.274865"
type input "1071.88"
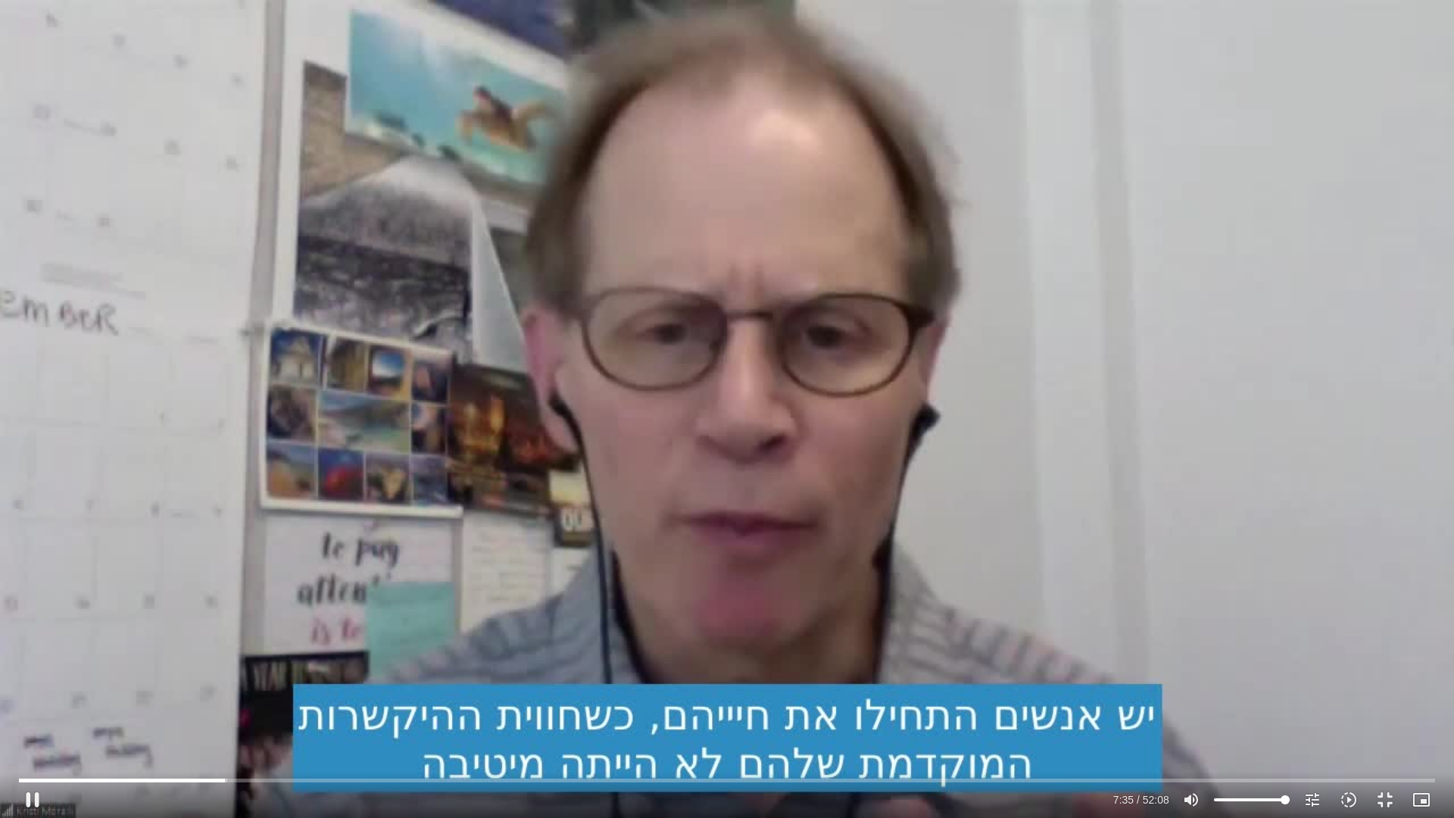
type input "455.46972"
type input "1071.88"
type input "455.671954"
type input "1071.88"
type input "455.885026"
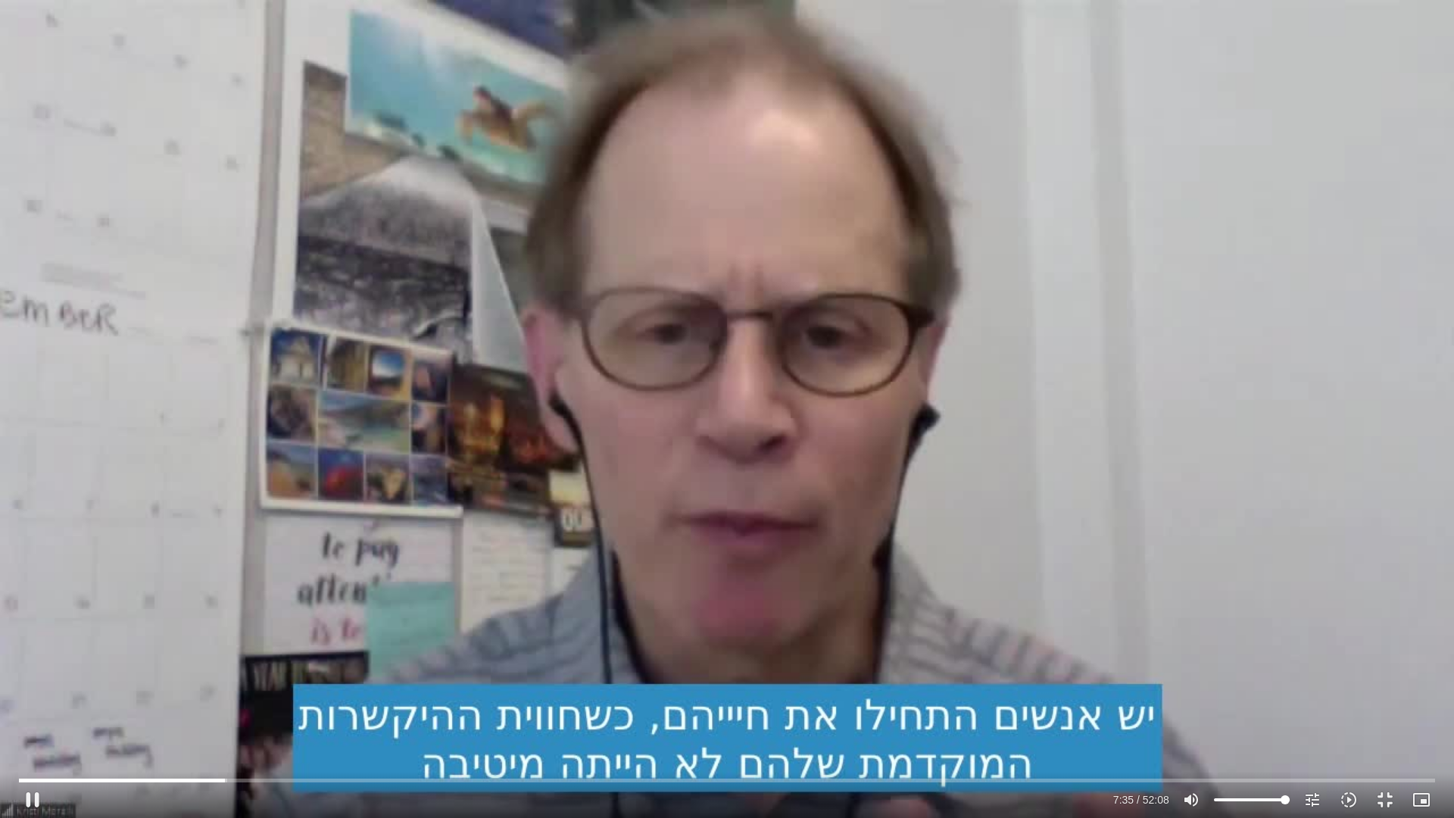
type input "1071.88"
type input "456.073332"
type input "1071.88"
type input "456.284901"
type input "1071.88"
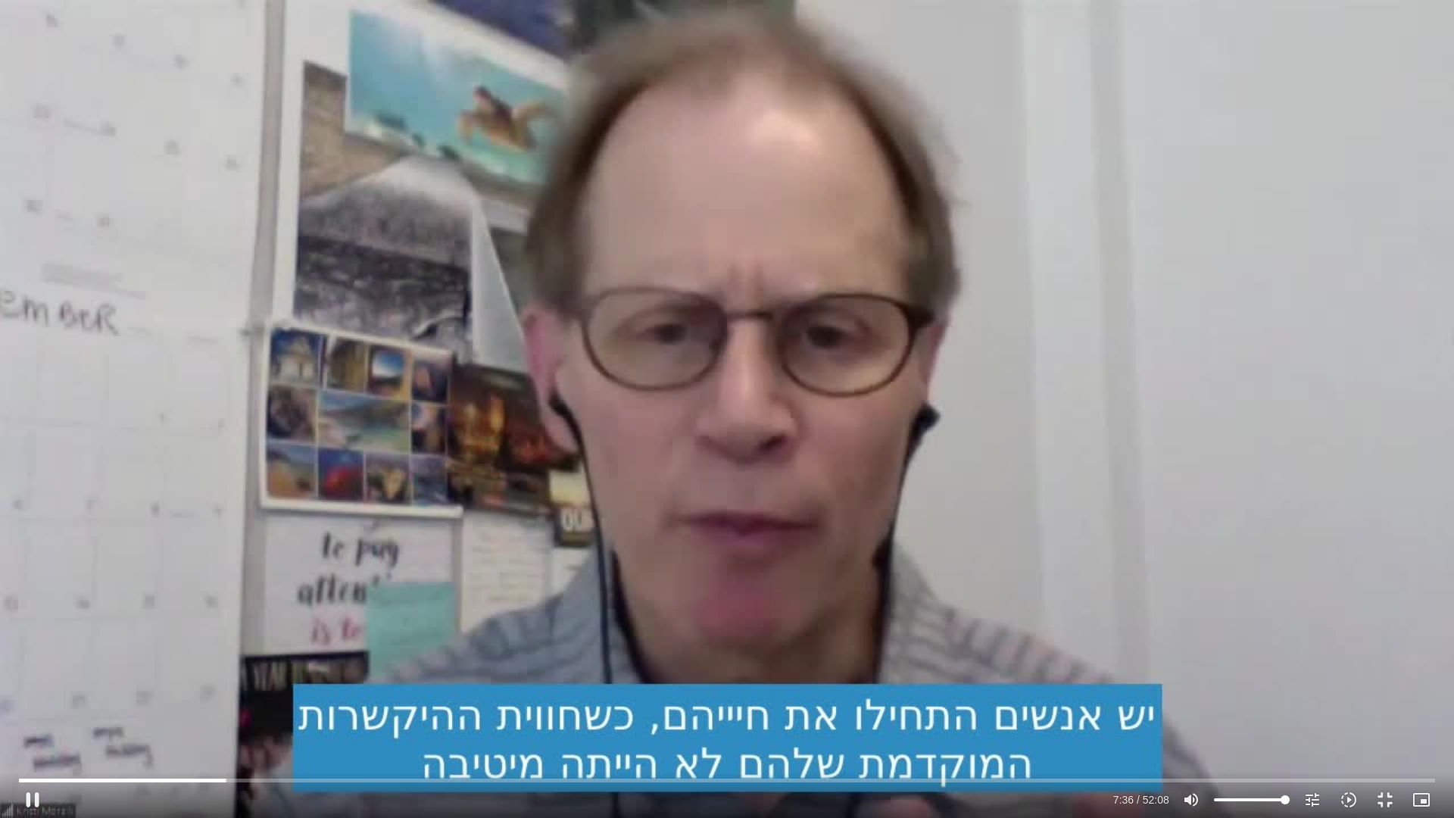
type input "456.56523"
type input "1071.88"
type input "456.778216"
type input "1071.88"
type input "456.977867"
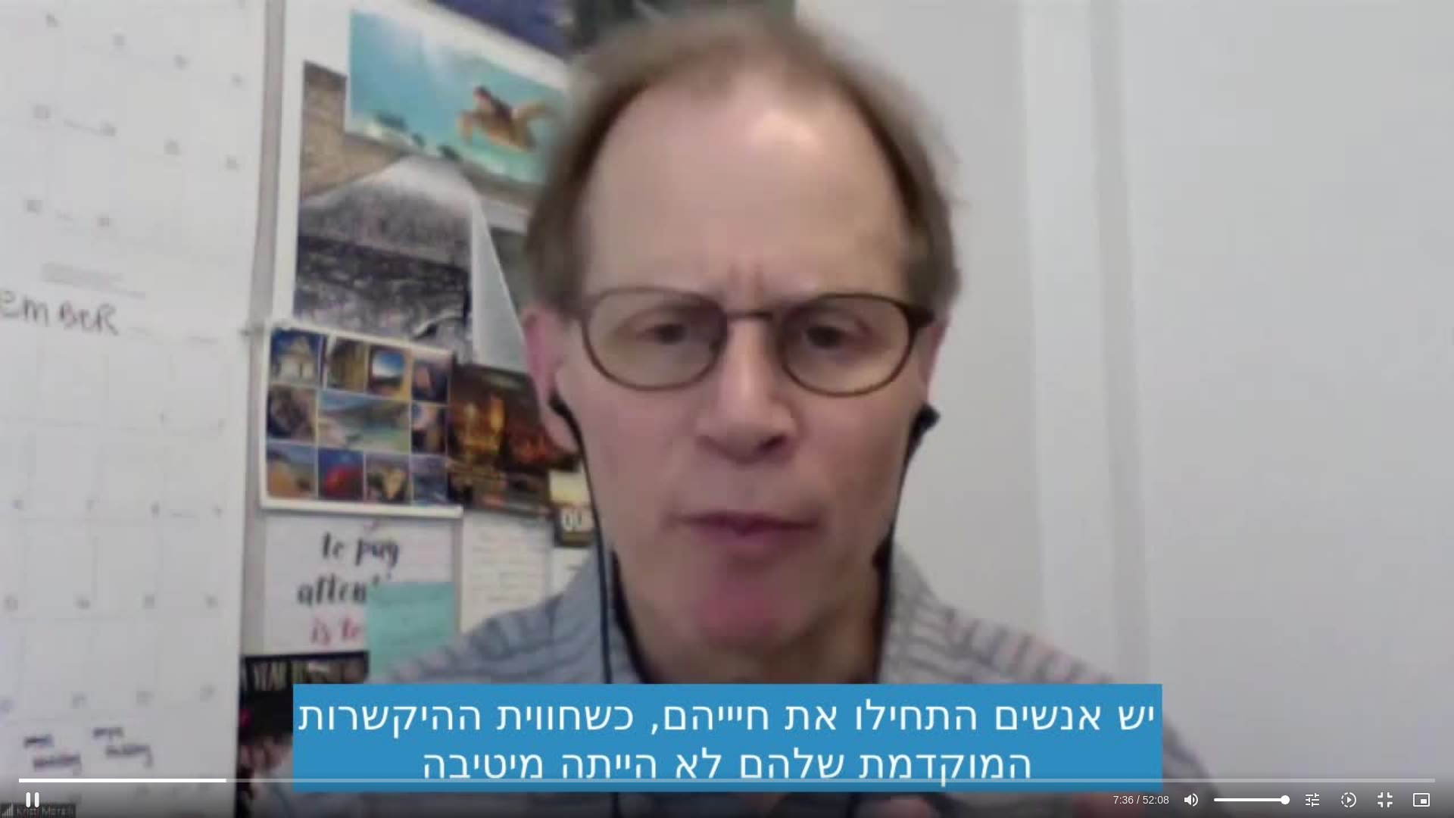
type input "1071.88"
type input "457.186566"
type input "1071.88"
type input "457.376875"
type input "1071.88"
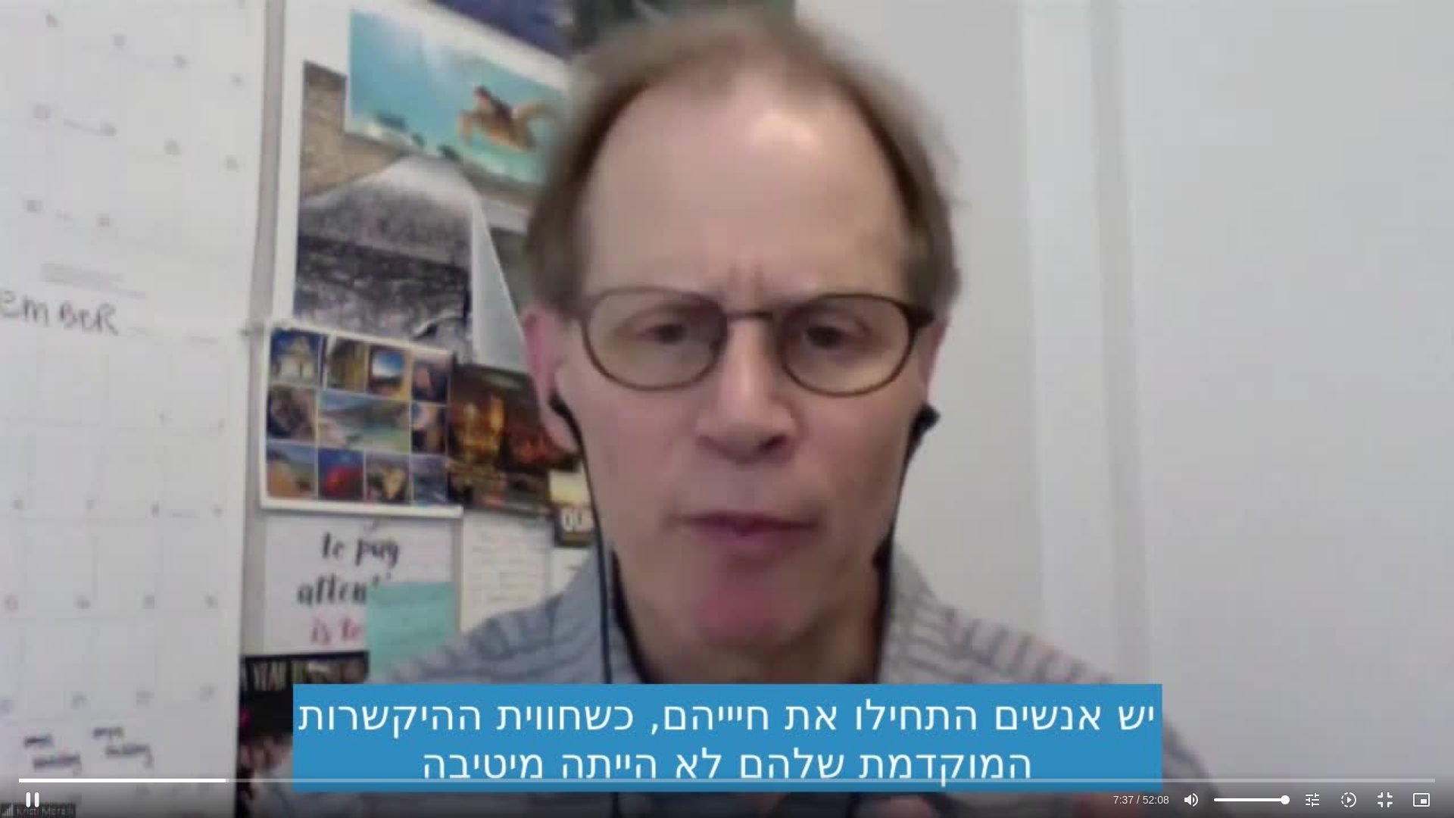
type input "457.567663"
type input "1071.88"
type input "457.768081"
type input "1071.88"
type input "457.961694"
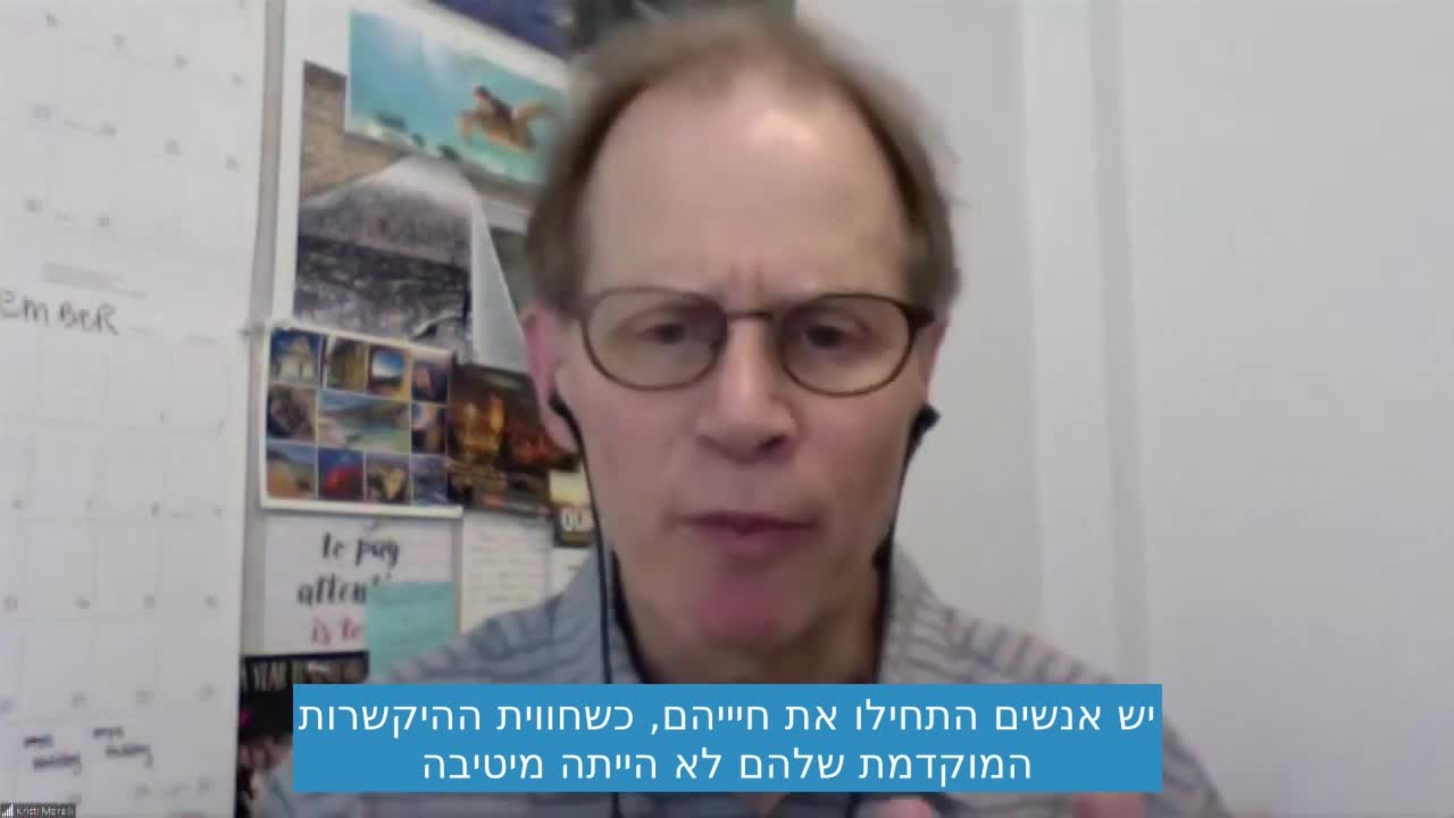
type input "1071.88"
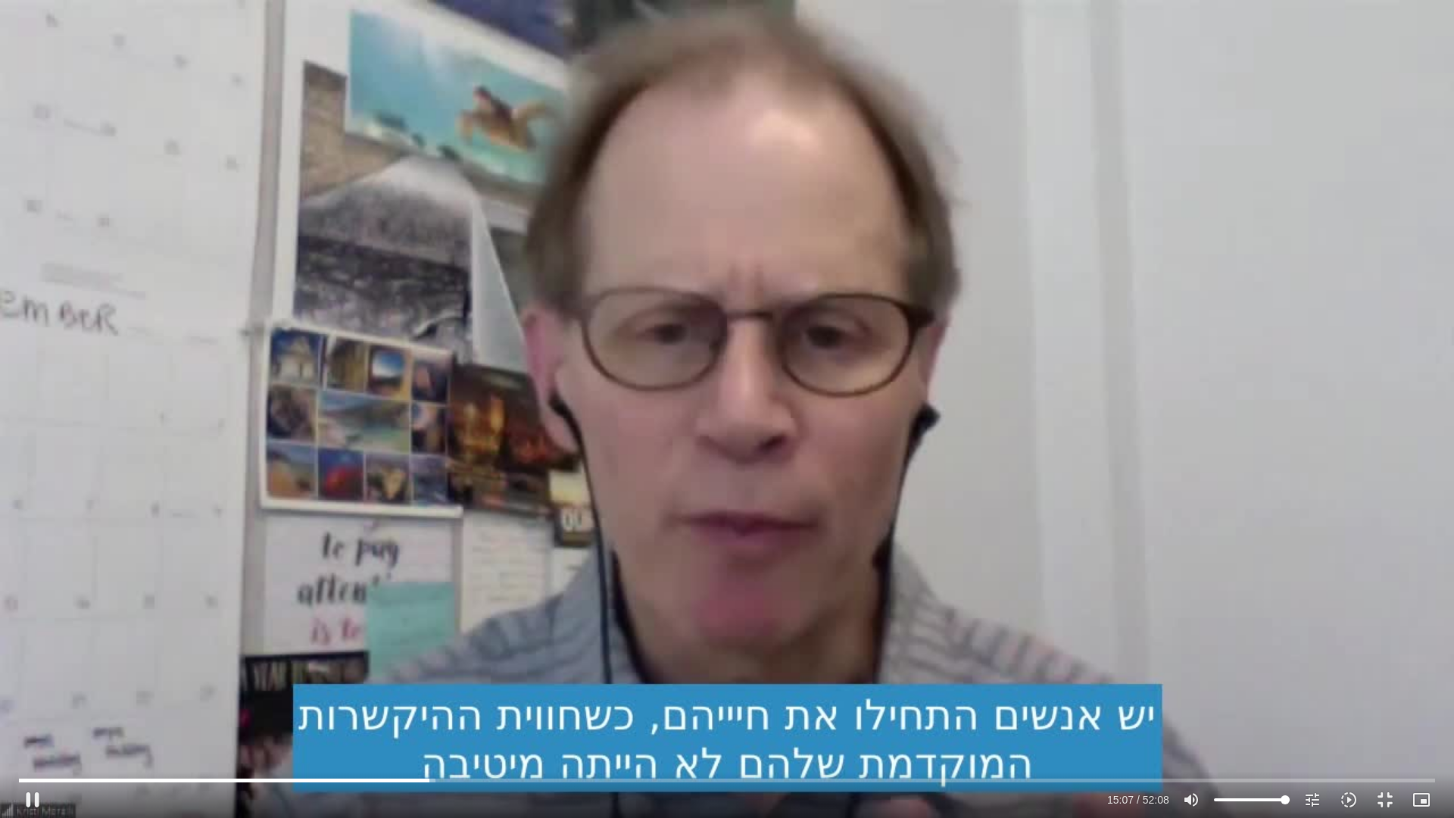
type input "907.601889"
type input "1071.88"
type input "907.859179"
type input "1071.88"
type input "908.117155"
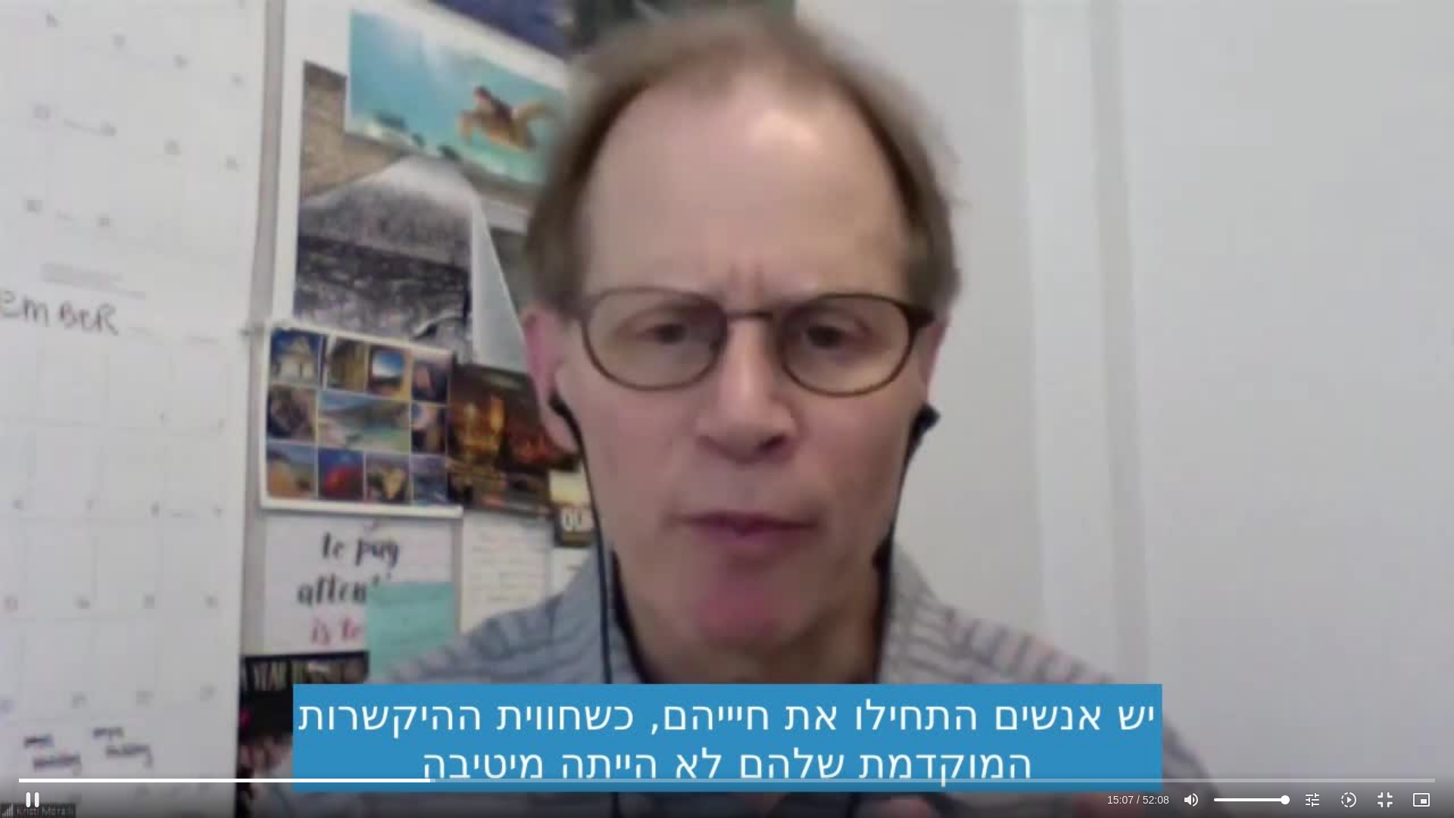
type input "1071.88"
type input "908.331902"
type input "1071.88"
type input "908.547343"
type input "1071.88"
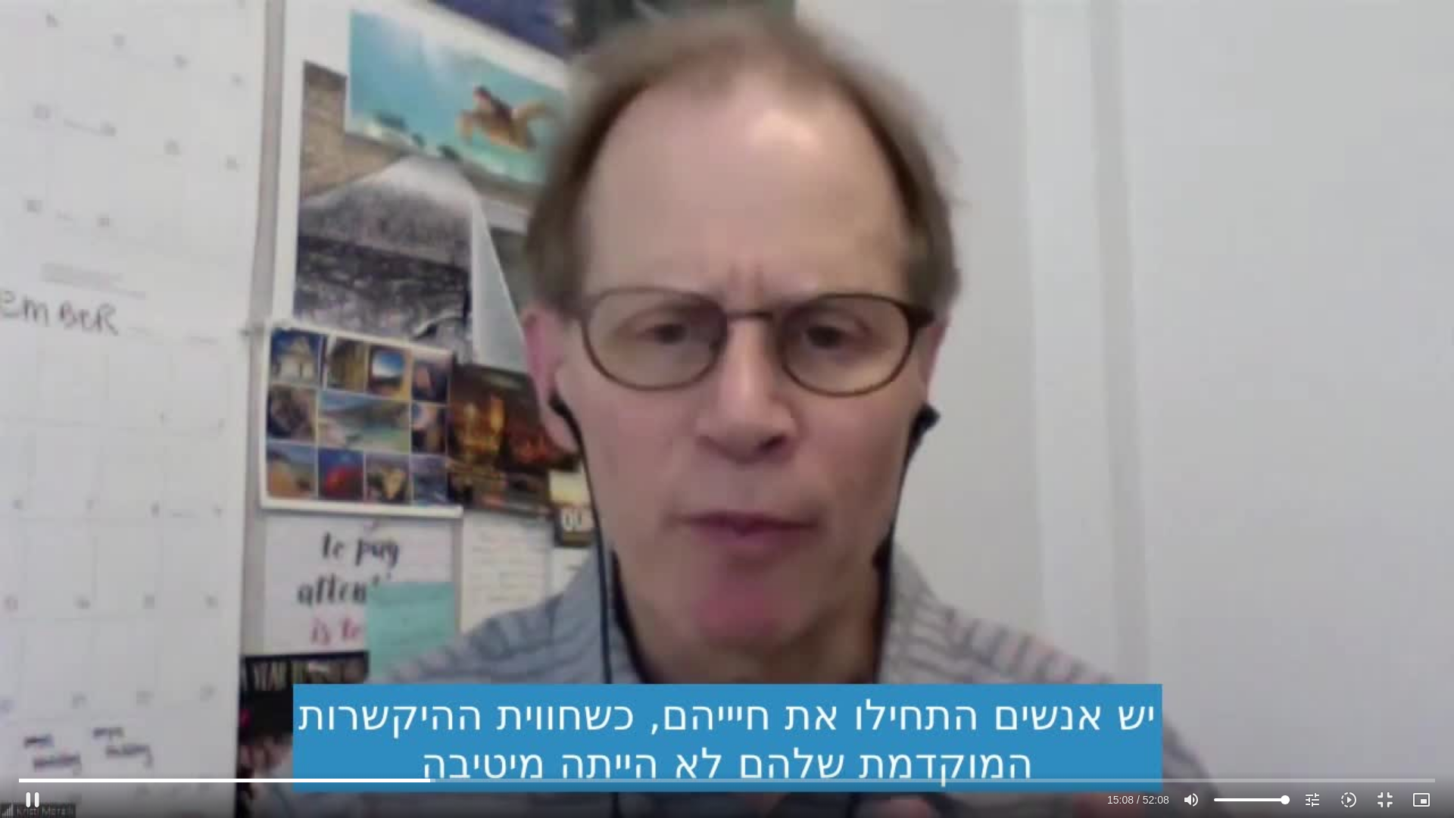
type input "908.742557"
type input "1071.88"
type input "908.838568"
type input "1071.88"
type input "908.966448"
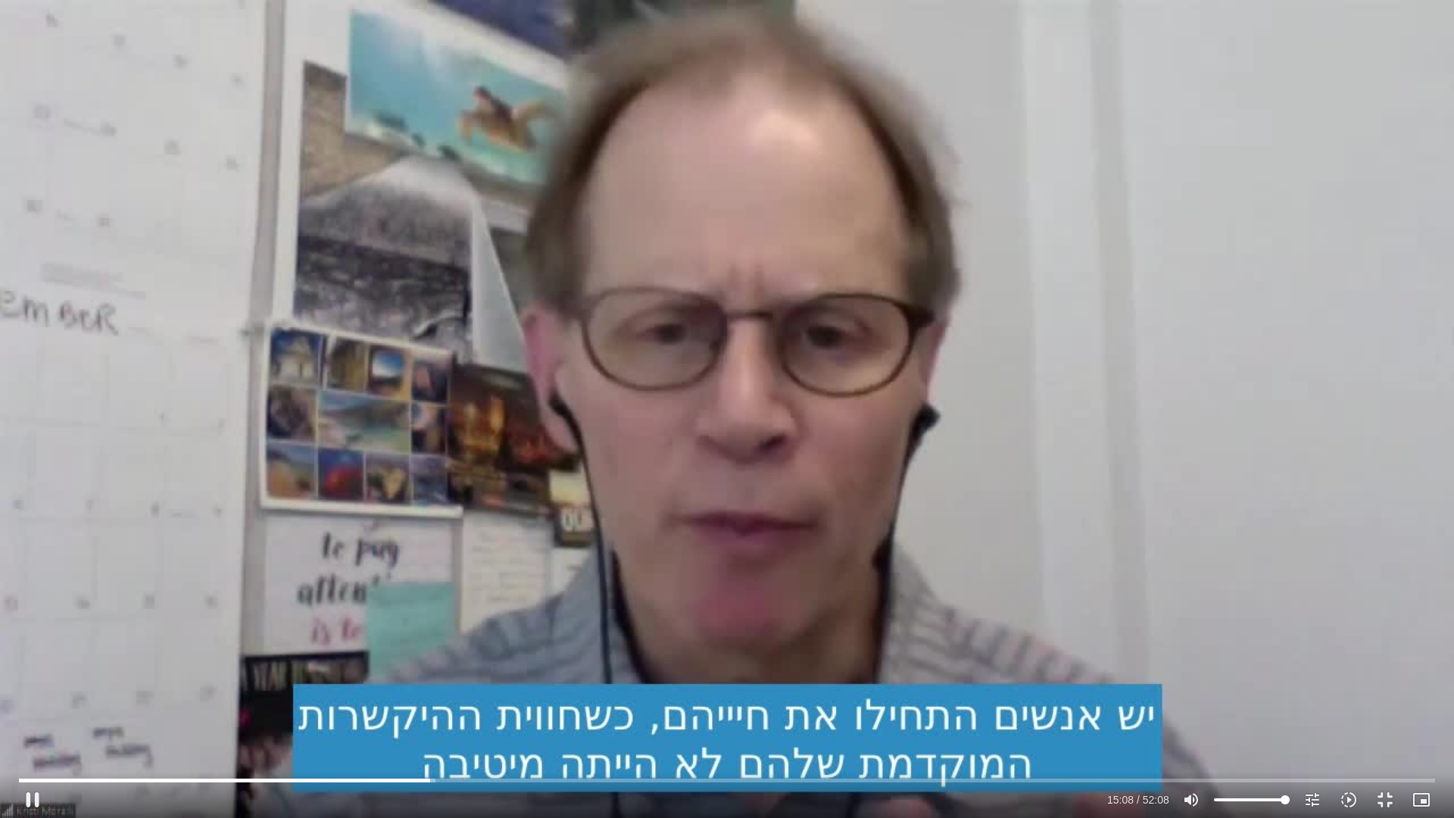
type input "1071.88"
type input "909.268737"
type input "1071.88"
type input "909.353477"
type input "1071.88"
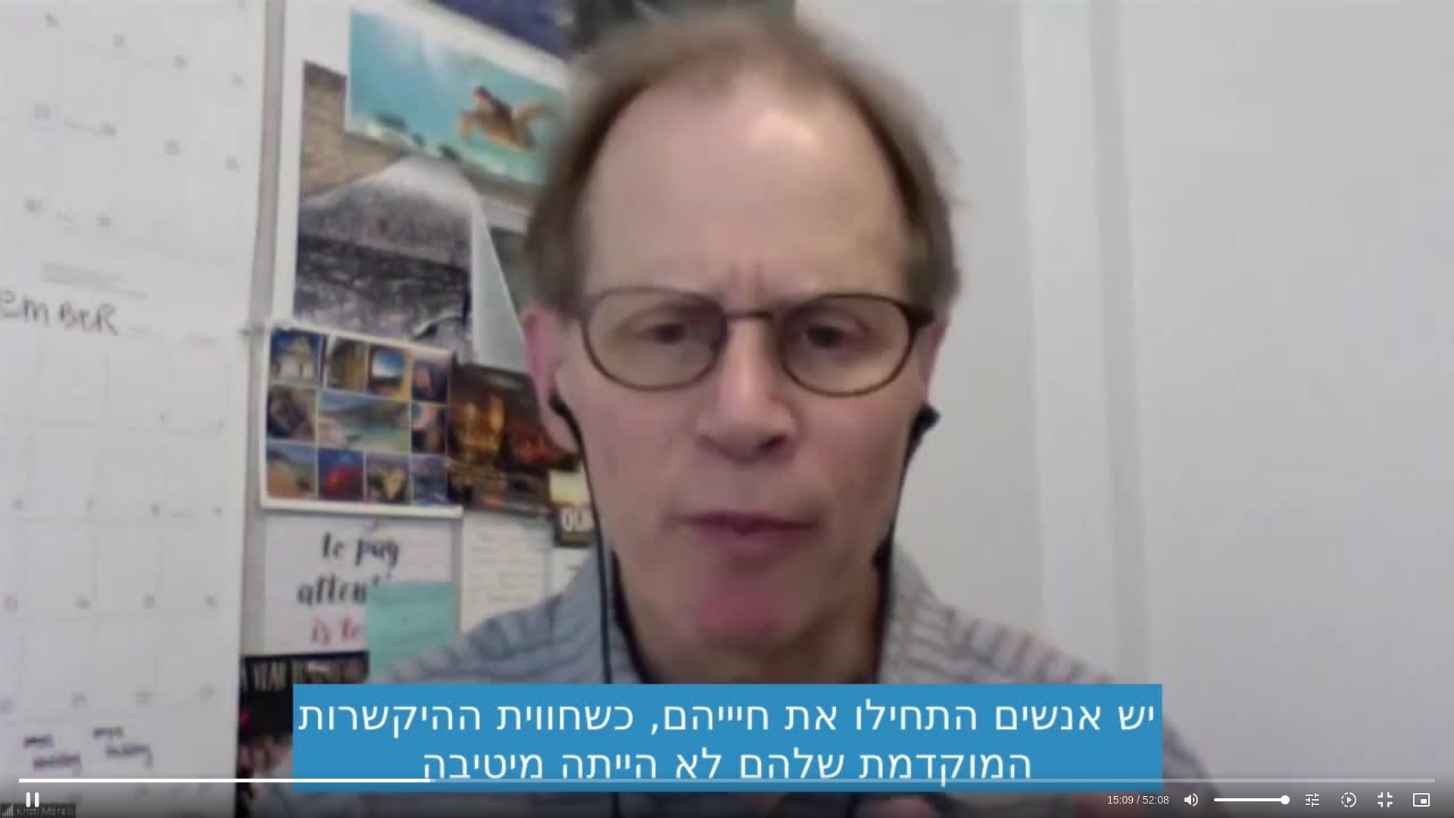
type input "909.547557"
type input "1071.88"
type input "909.9207"
type input "1071.88"
type input "910.119746"
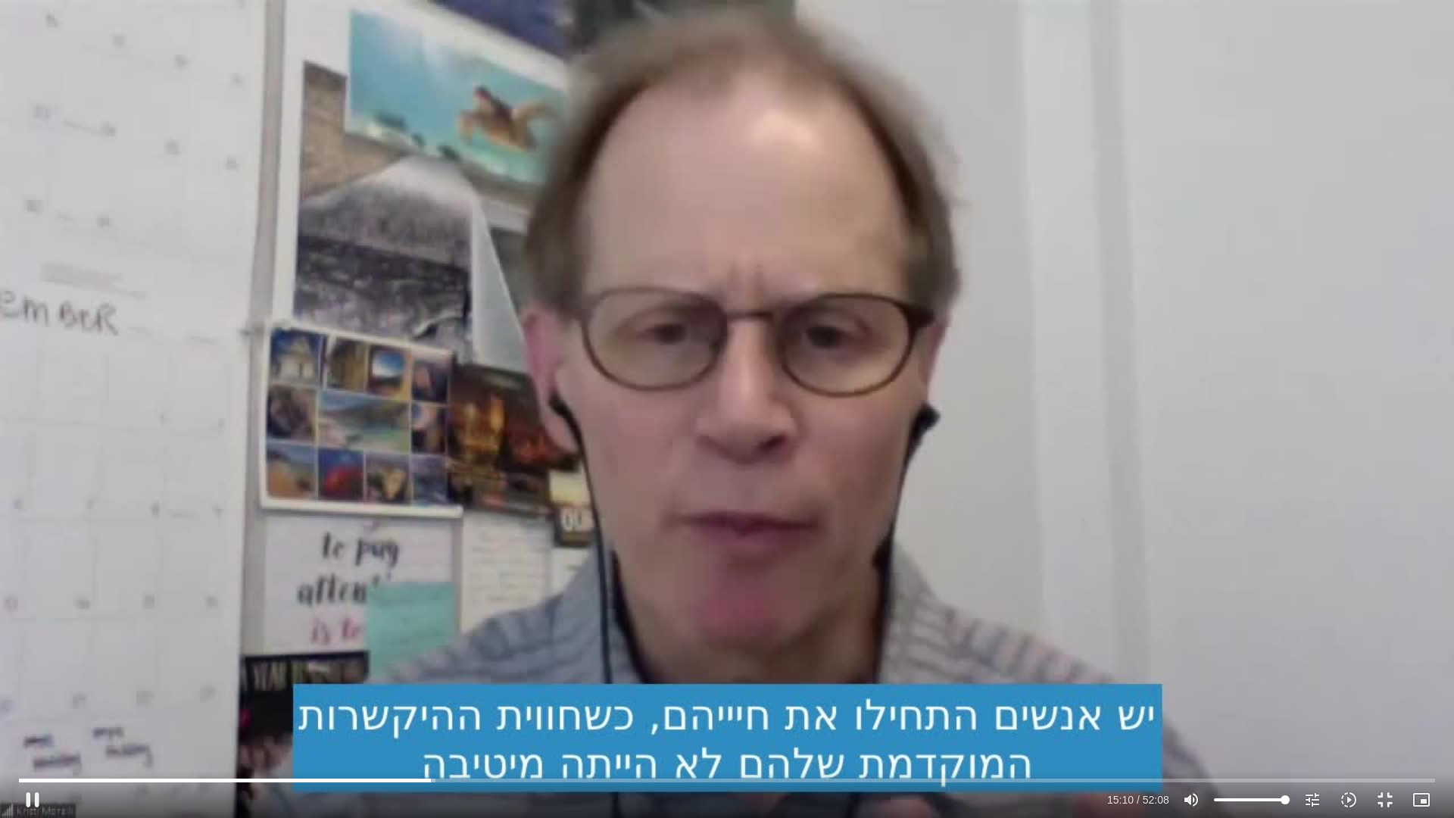
type input "1071.88"
type input "910.307668"
type input "1071.88"
type input "910.505975"
type input "1071.88"
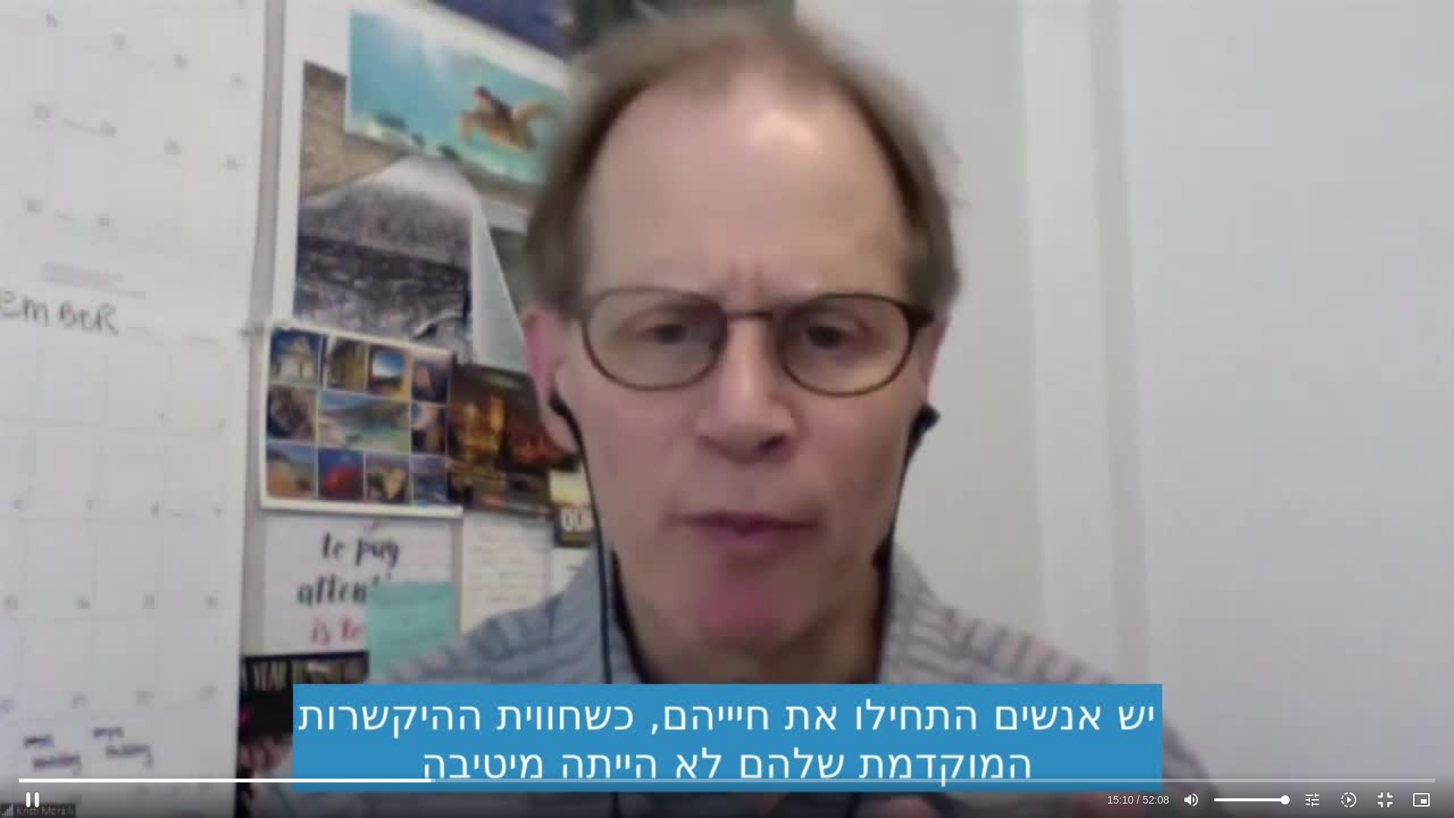
type input "910.731293"
type input "1071.88"
type input "910.95036"
type input "1071.88"
type input "911.147898"
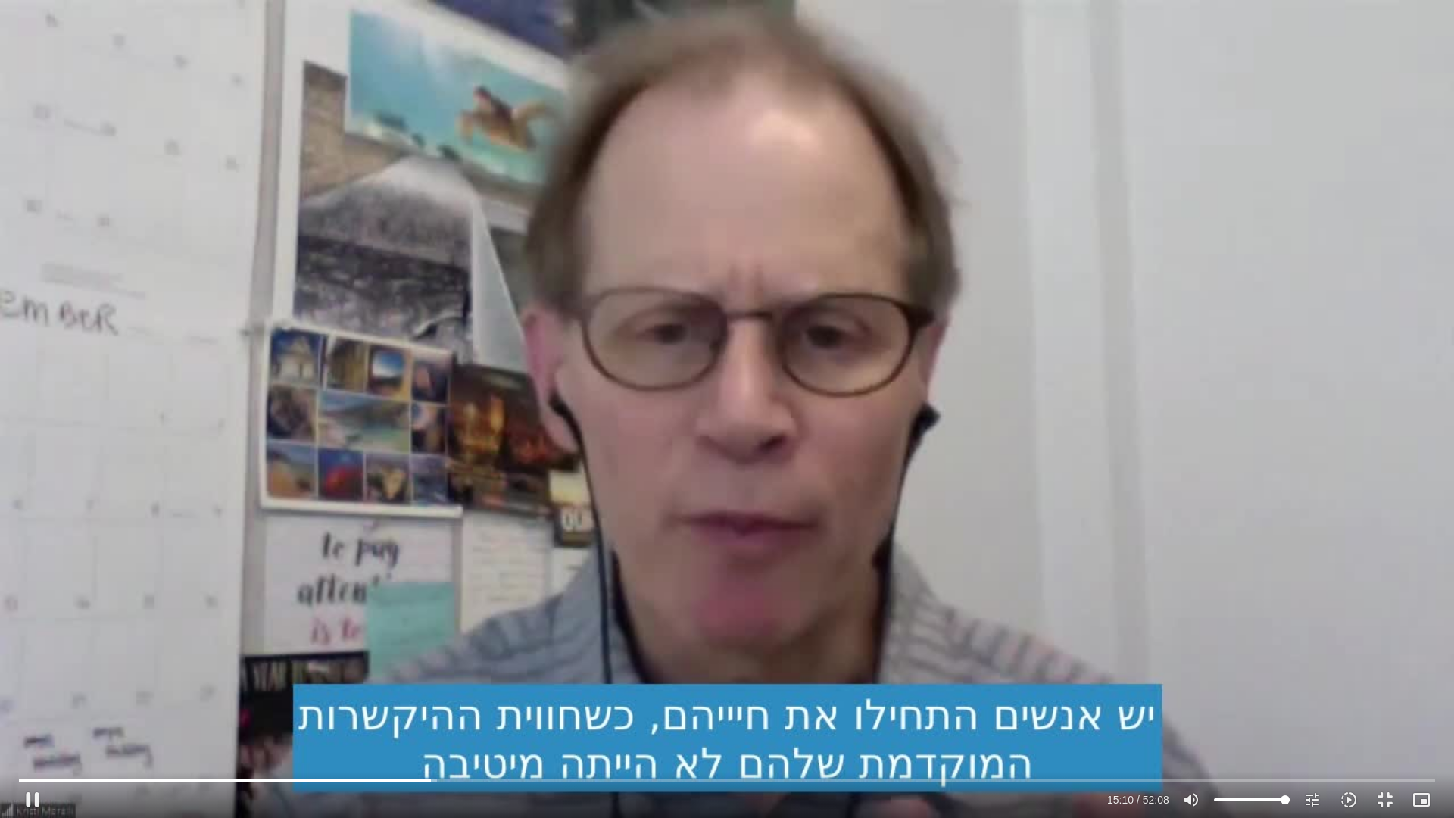
type input "1071.88"
type input "911.345368"
type input "1071.88"
type input "911.540301"
type input "1071.88"
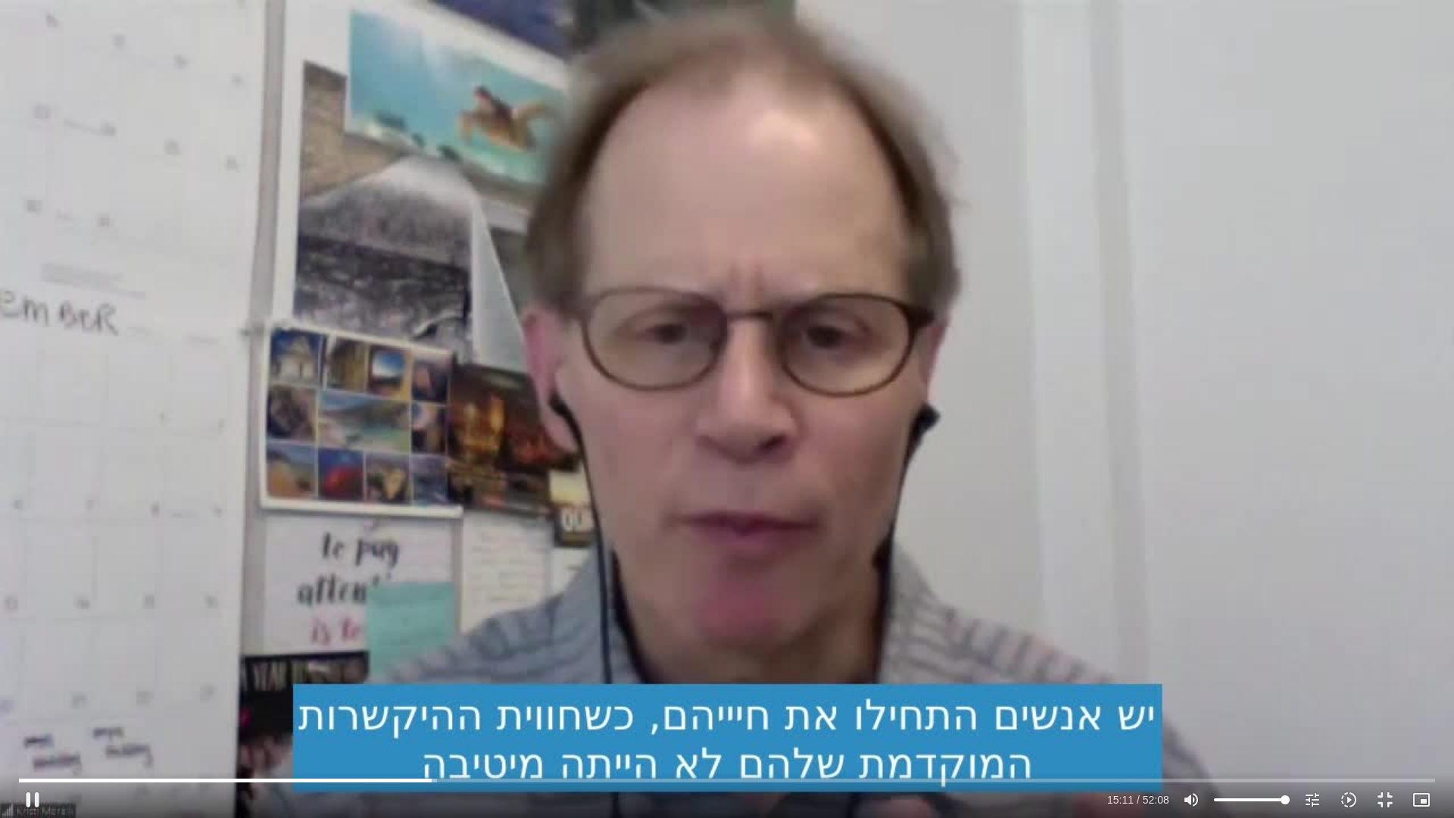
type input "911.738269"
click at [36, 695] on button "pause" at bounding box center [32, 799] width 36 height 36
click at [14, 695] on button "play_arrow" at bounding box center [32, 799] width 36 height 36
click at [1350, 695] on button "slow_motion_video Playback speed 1.5x 1.5x" at bounding box center [1348, 799] width 36 height 36
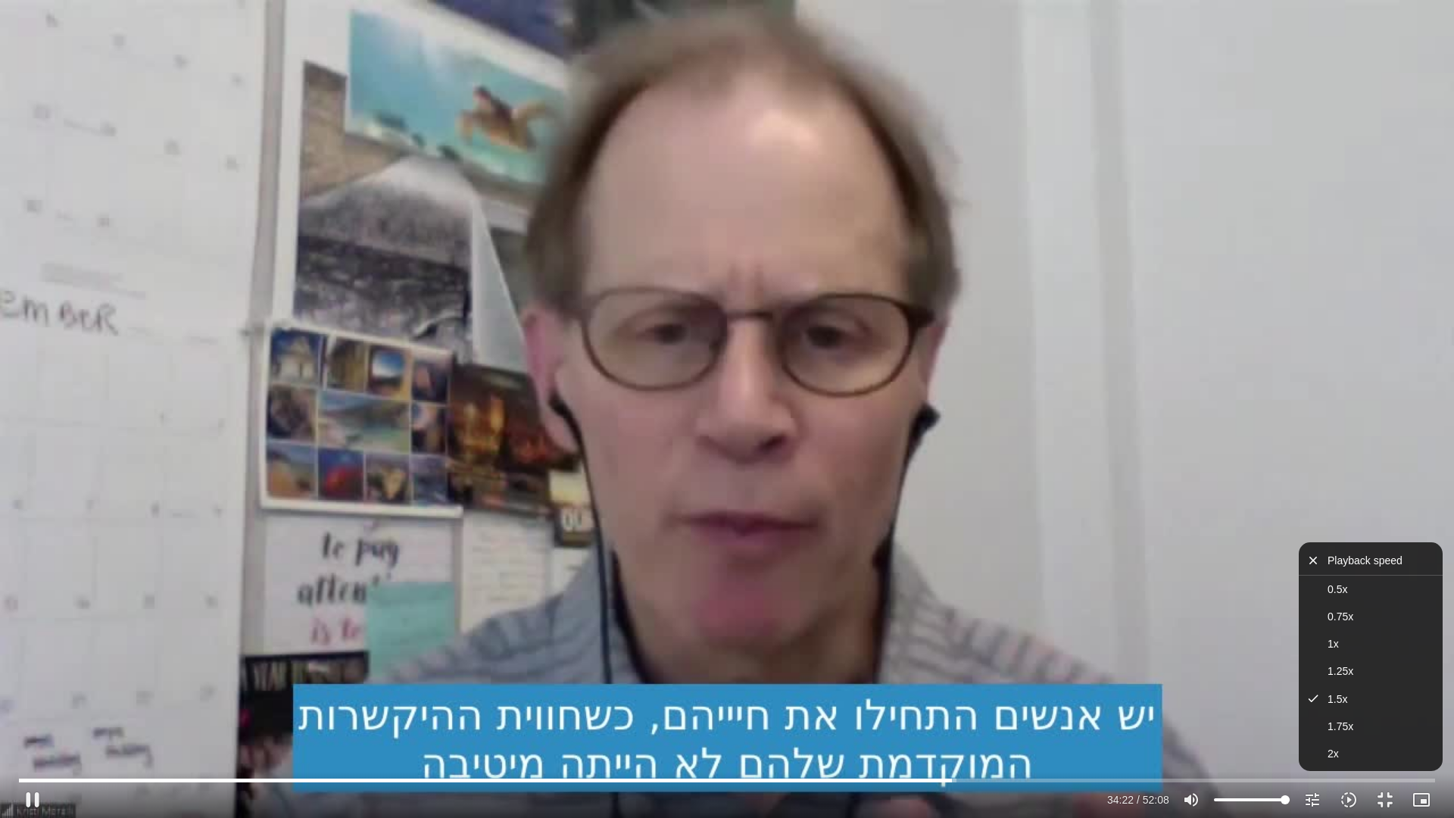
click at [348, 378] on div "Skip Ad 48:40 pause 34:22 / 52:08 volume_up Mute tune Resolution Auto 720p slow…" at bounding box center [727, 409] width 1454 height 818
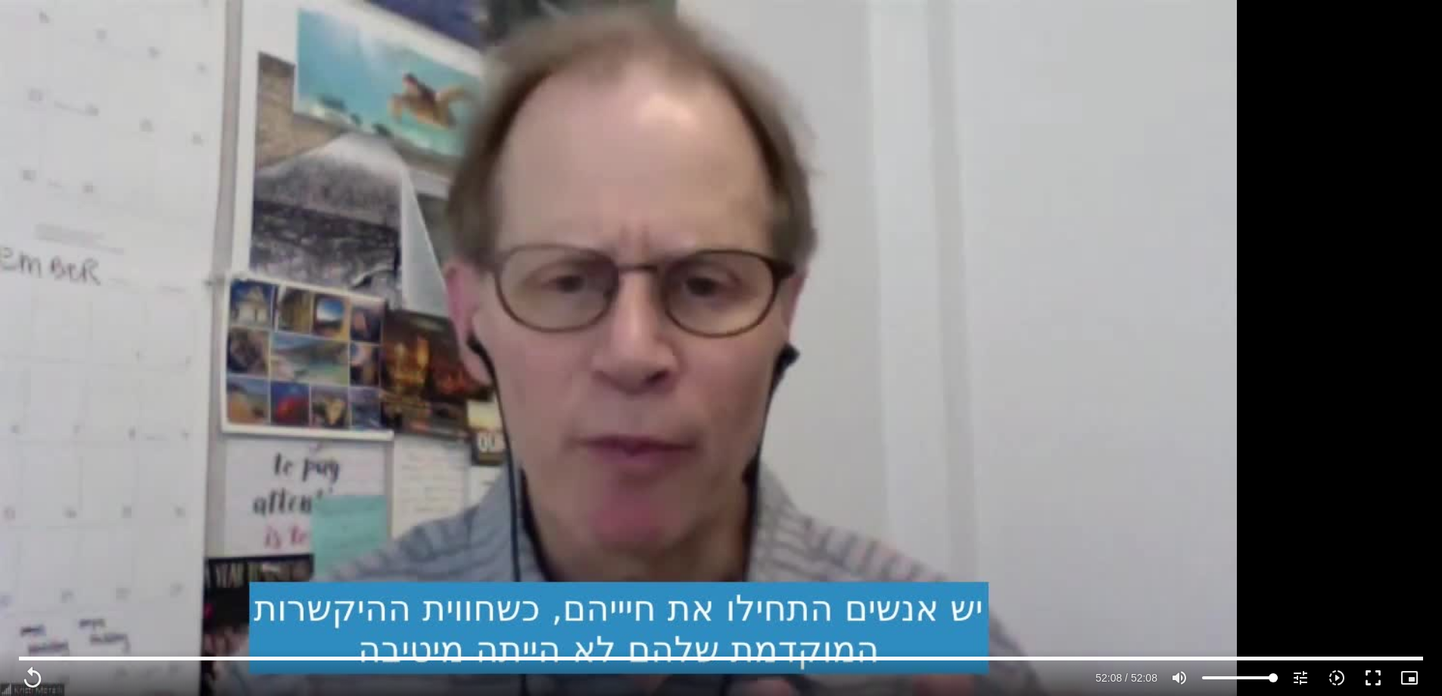
scroll to position [1287, 0]
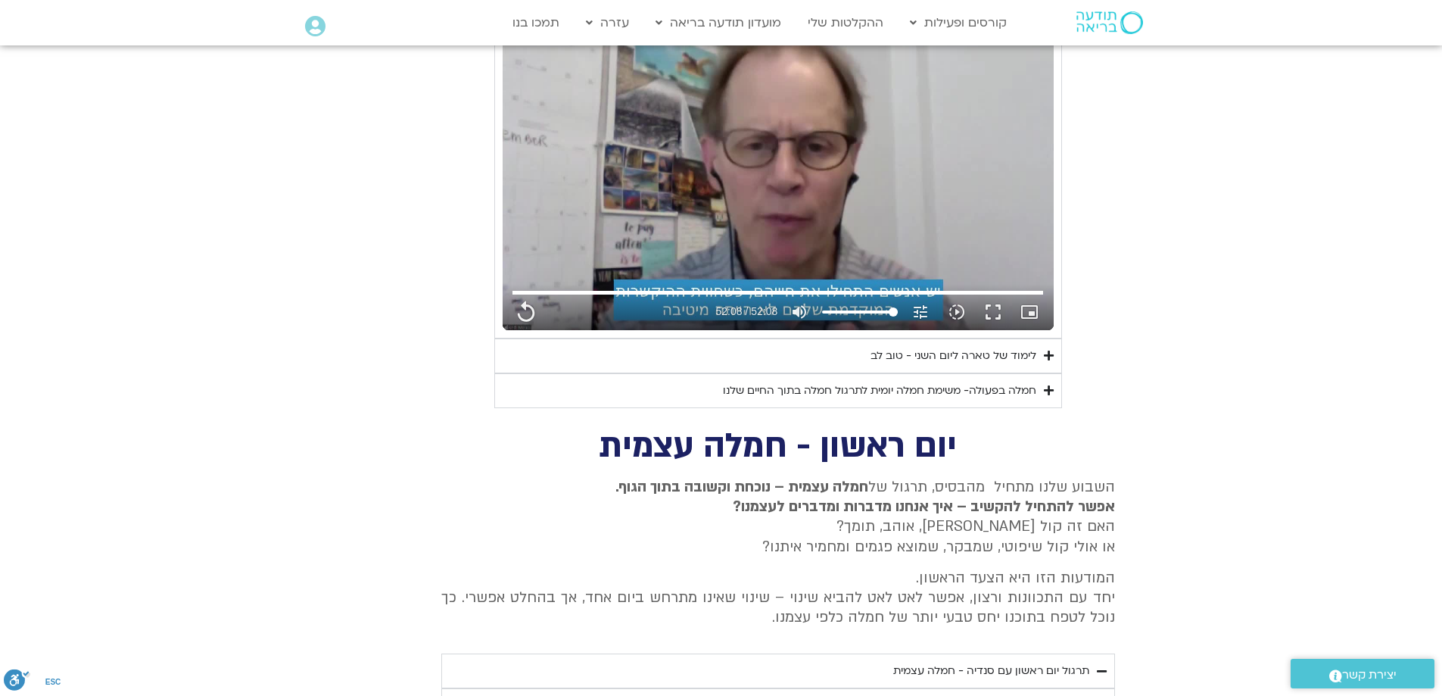
click at [954, 358] on div "לימוד של טארה ליום השני - טוב לב" at bounding box center [954, 356] width 166 height 18
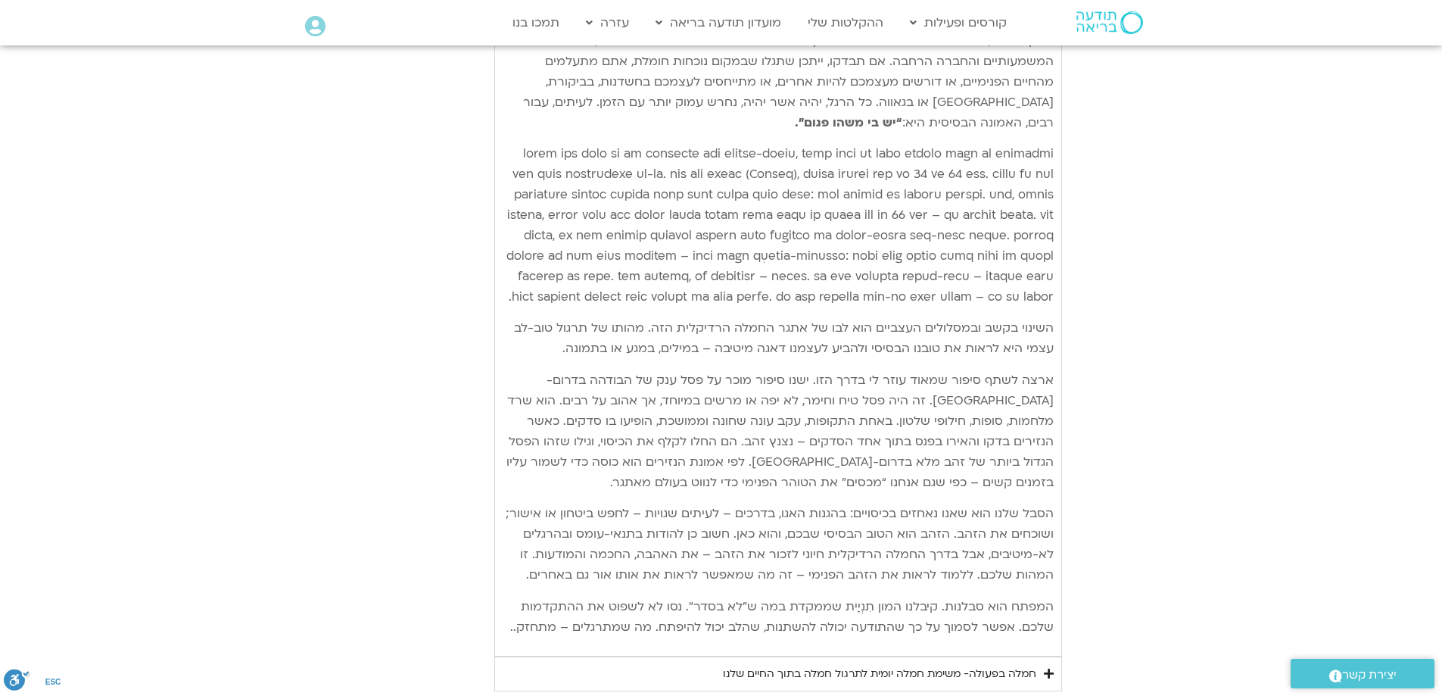
scroll to position [1817, 0]
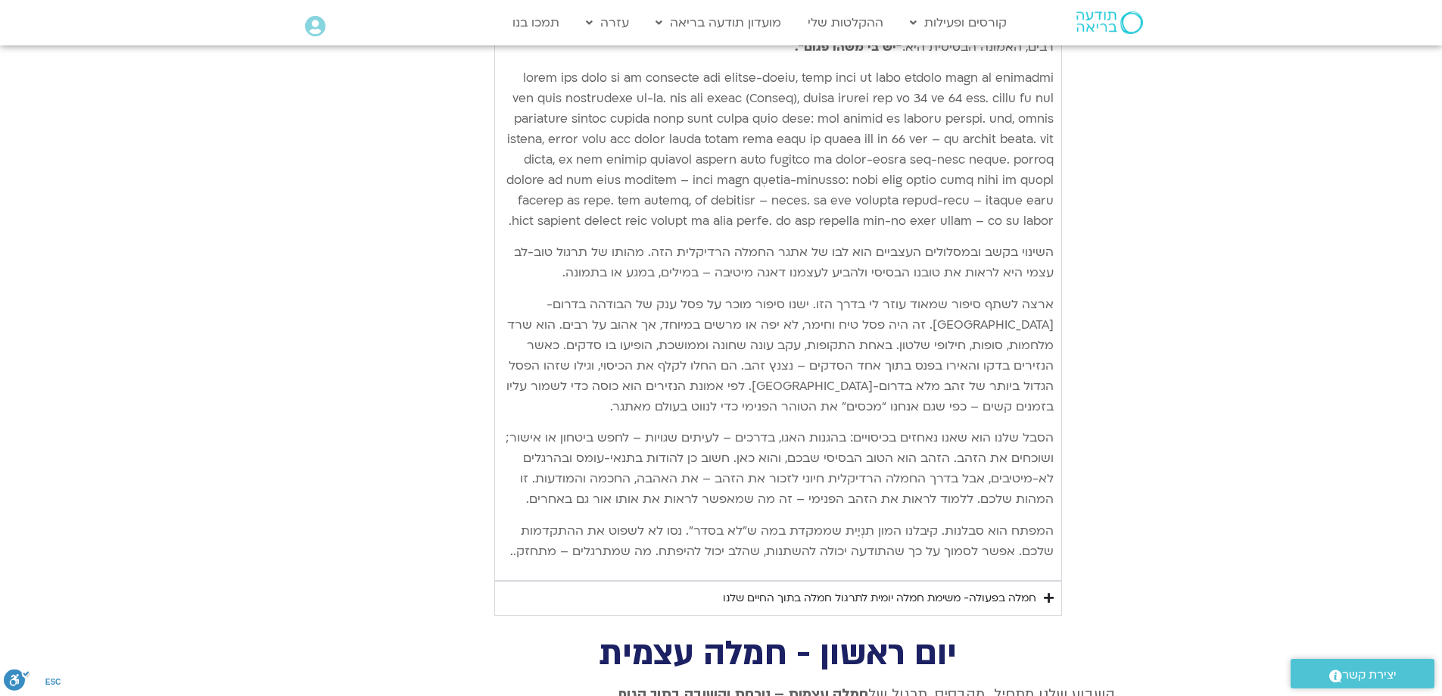
click at [920, 607] on div "חמלה בפעולה- משימת חמלה יומית לתרגול חמלה בתוך החיים שלנו" at bounding box center [879, 598] width 313 height 18
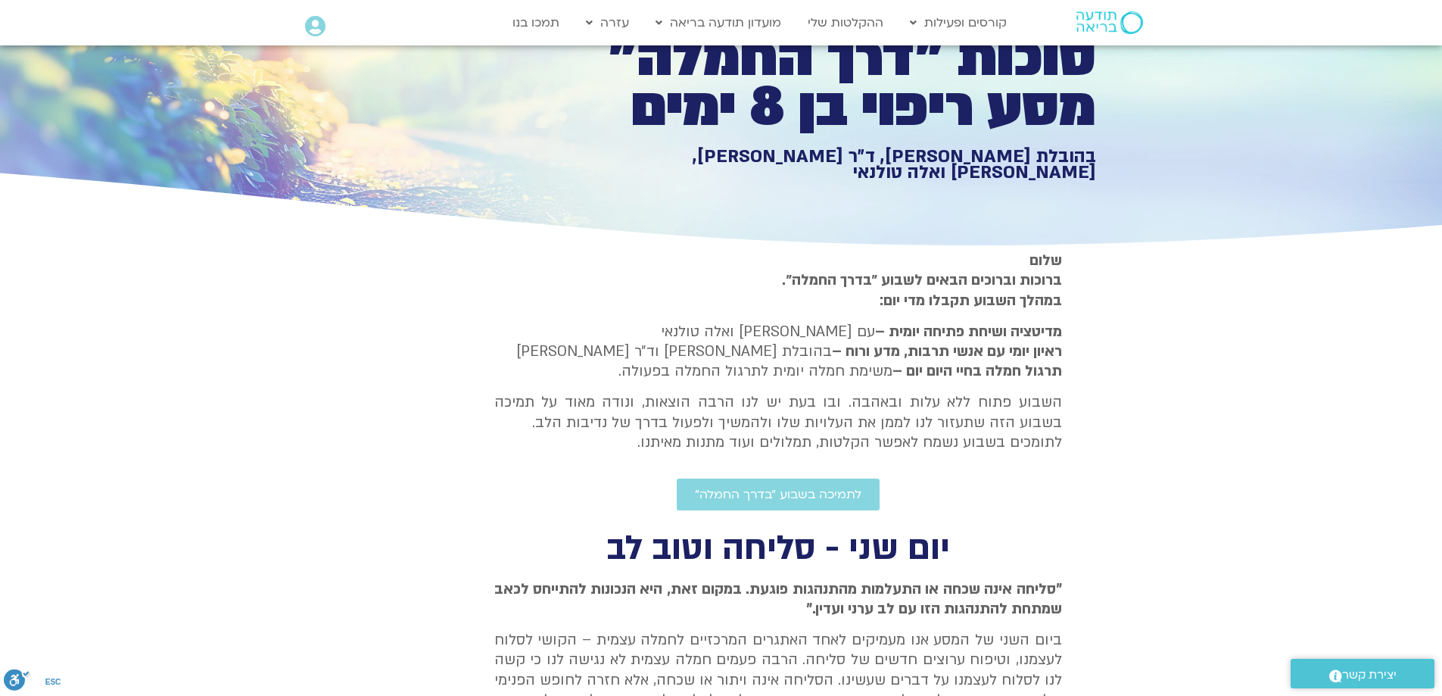
scroll to position [0, 0]
